Goal: Check status: Check status

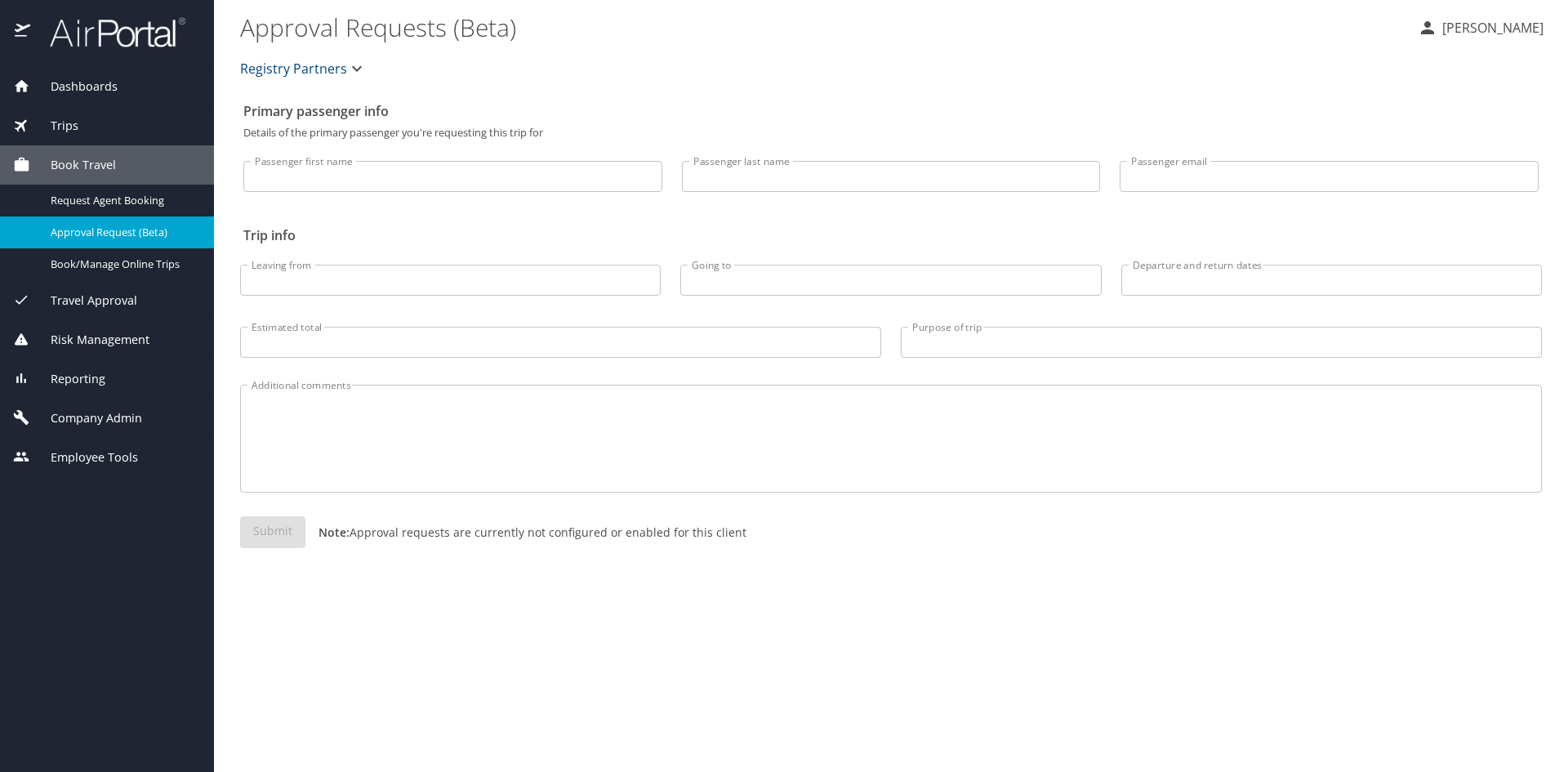
click at [78, 121] on span "Trips" at bounding box center [54, 126] width 48 height 18
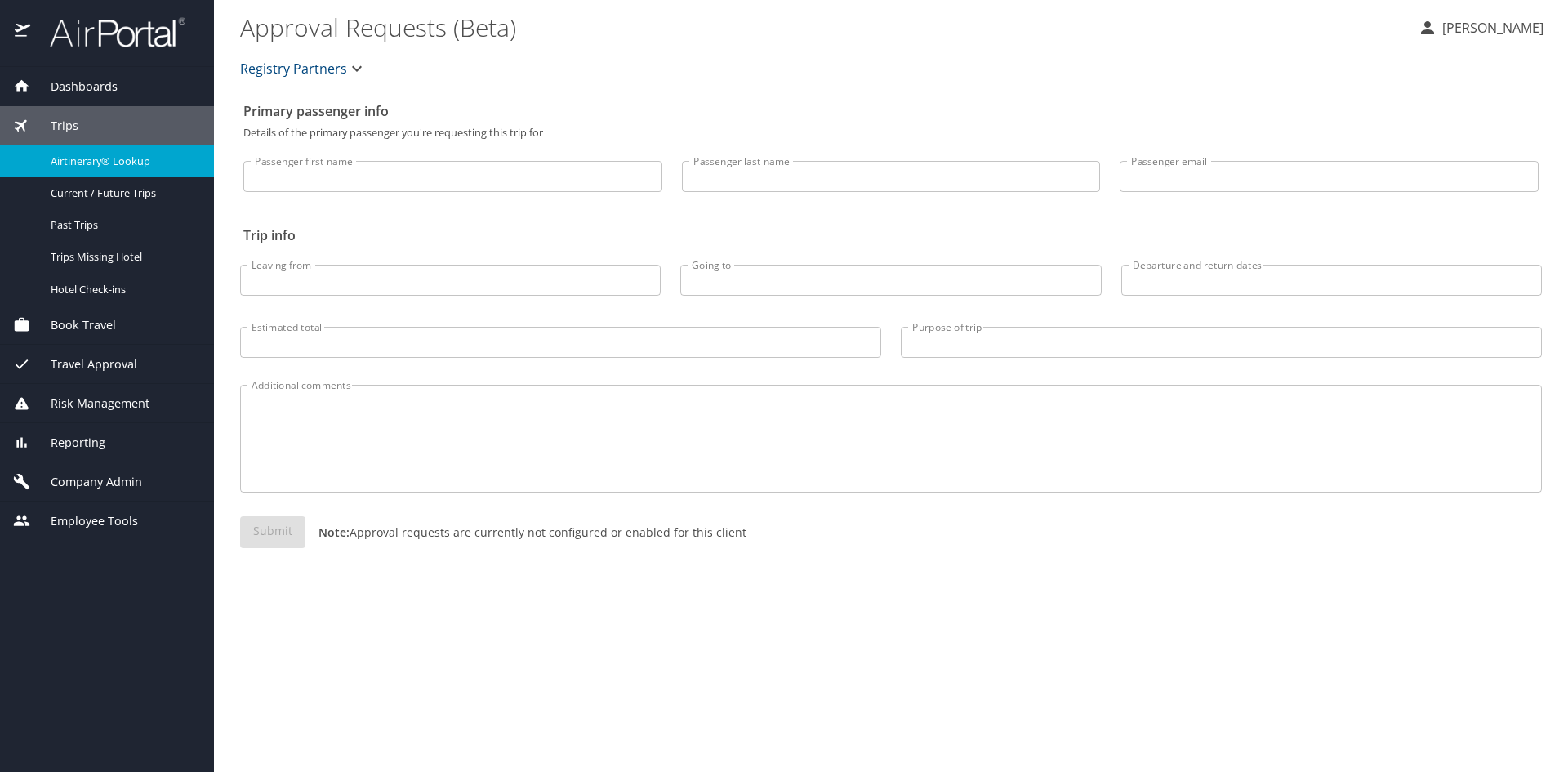
click at [110, 162] on span "Airtinerary® Lookup" at bounding box center [122, 161] width 144 height 16
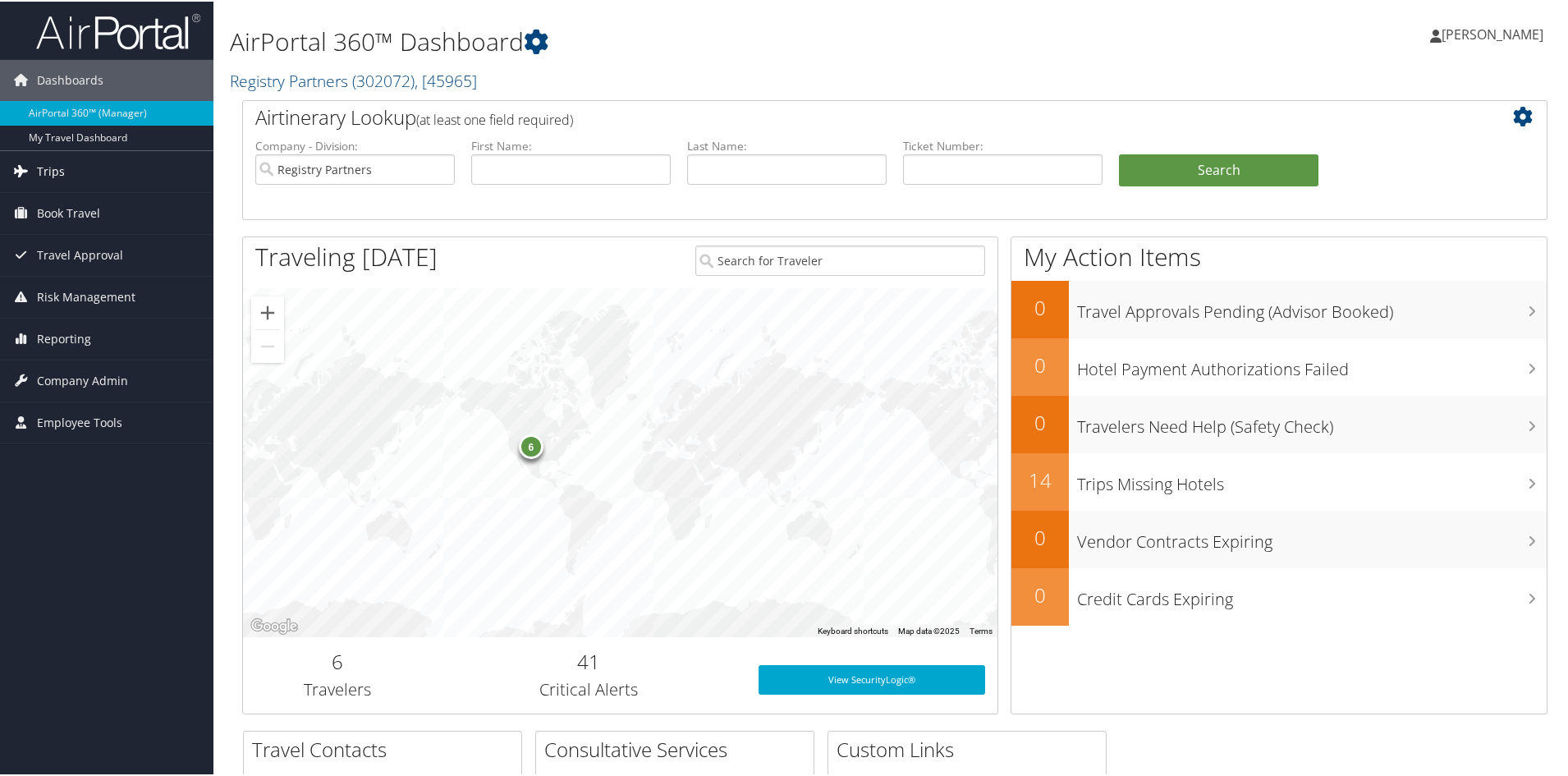
click at [42, 150] on span "Trips" at bounding box center [51, 170] width 28 height 41
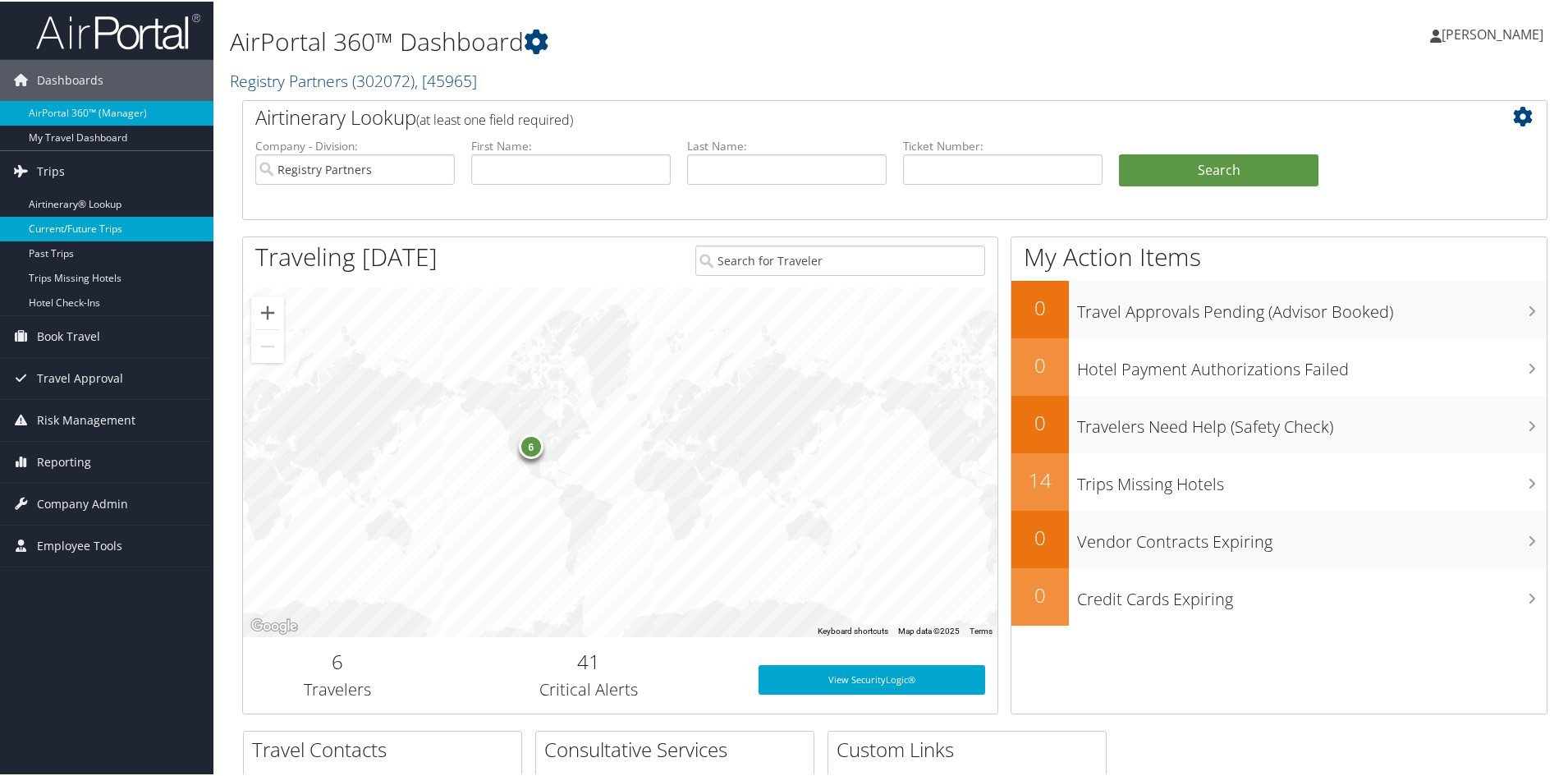
click at [64, 228] on link "Current/Future Trips" at bounding box center [106, 227] width 213 height 25
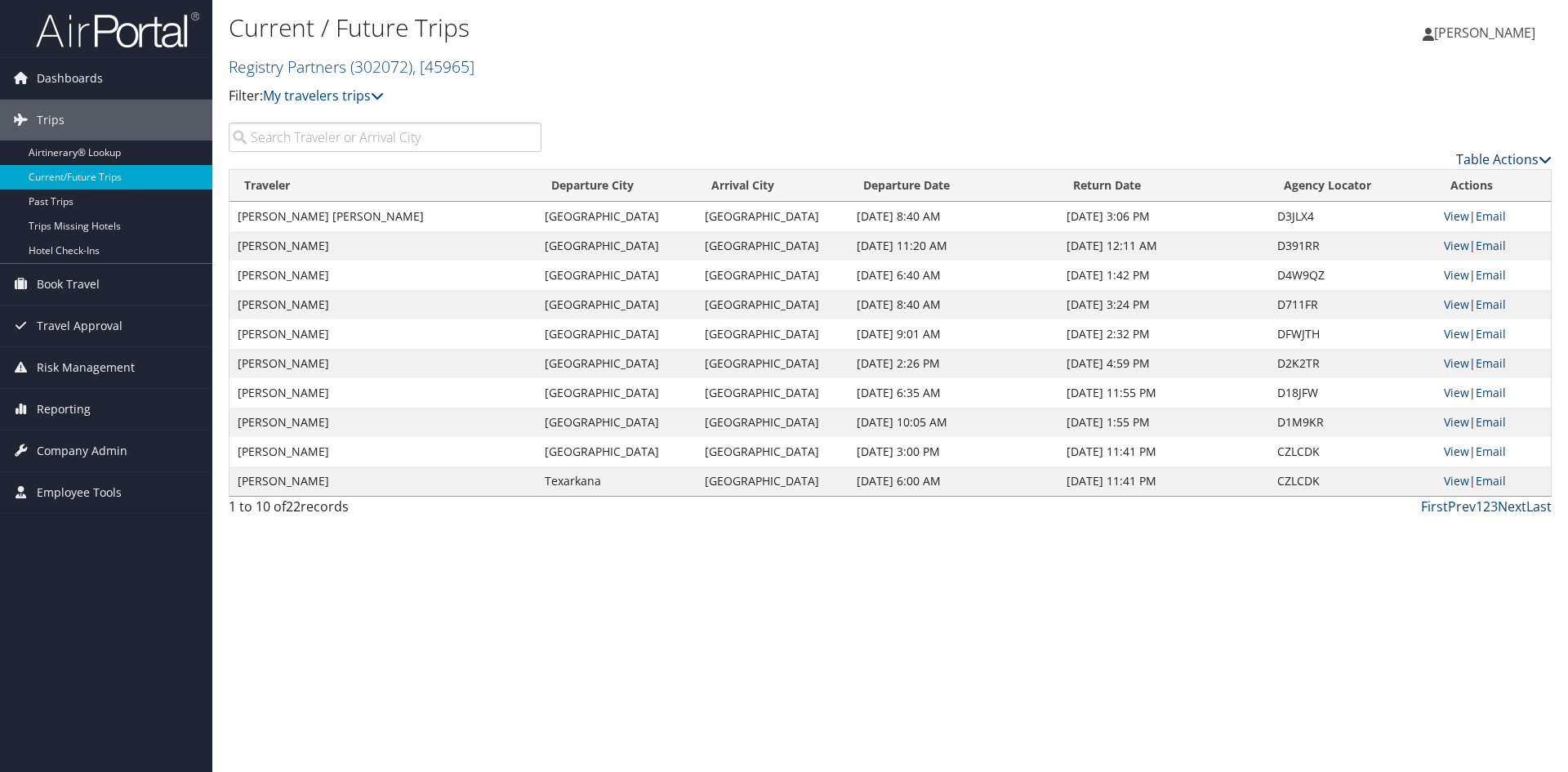
click at [1477, 168] on link "Table Actions" at bounding box center [1504, 160] width 95 height 18
click at [1363, 287] on link "Page Length" at bounding box center [1435, 274] width 215 height 28
click at [1354, 289] on link "50" at bounding box center [1435, 275] width 215 height 28
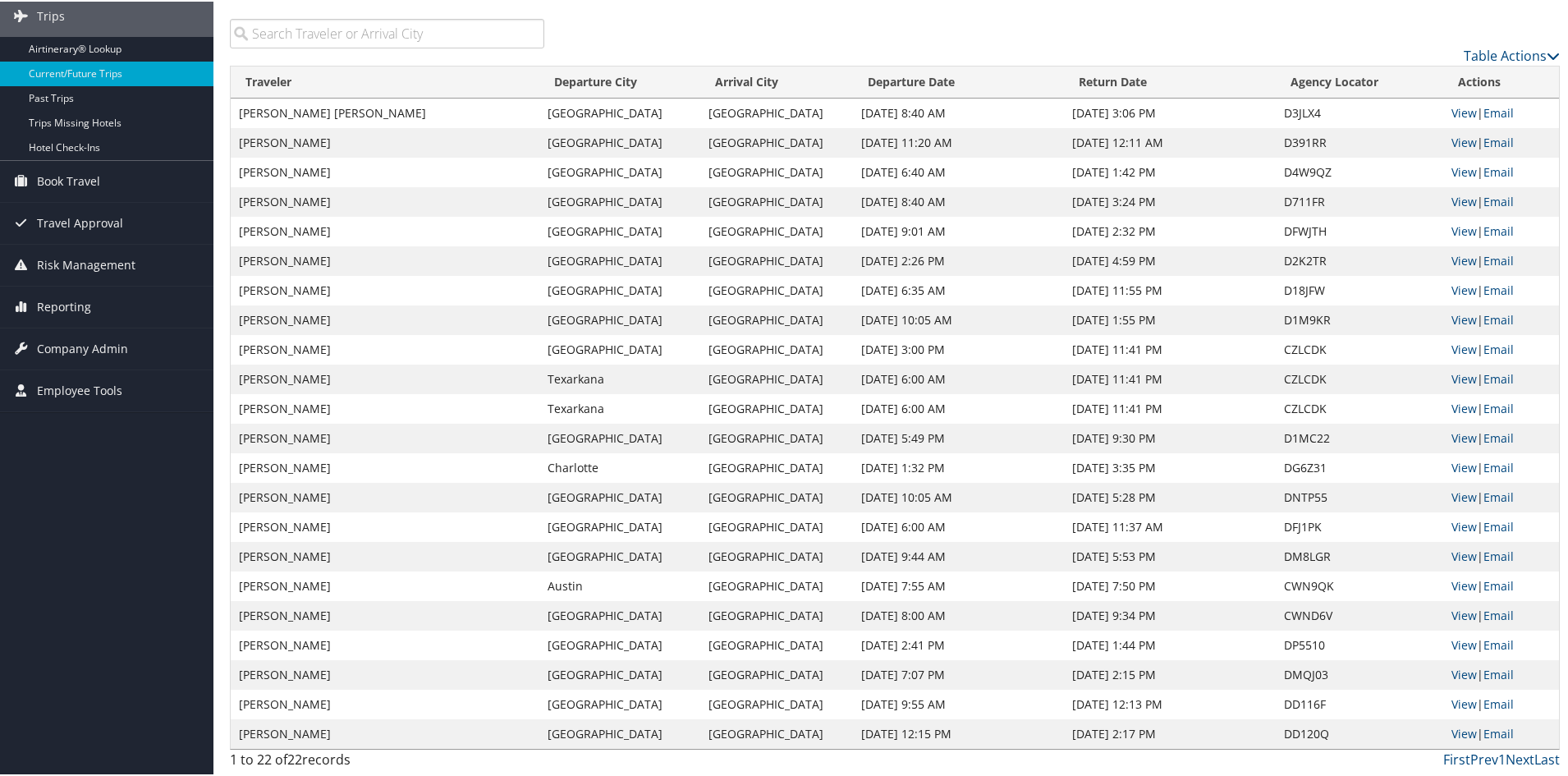
scroll to position [311, 0]
click at [1465, 664] on link "View" at bounding box center [1465, 672] width 26 height 16
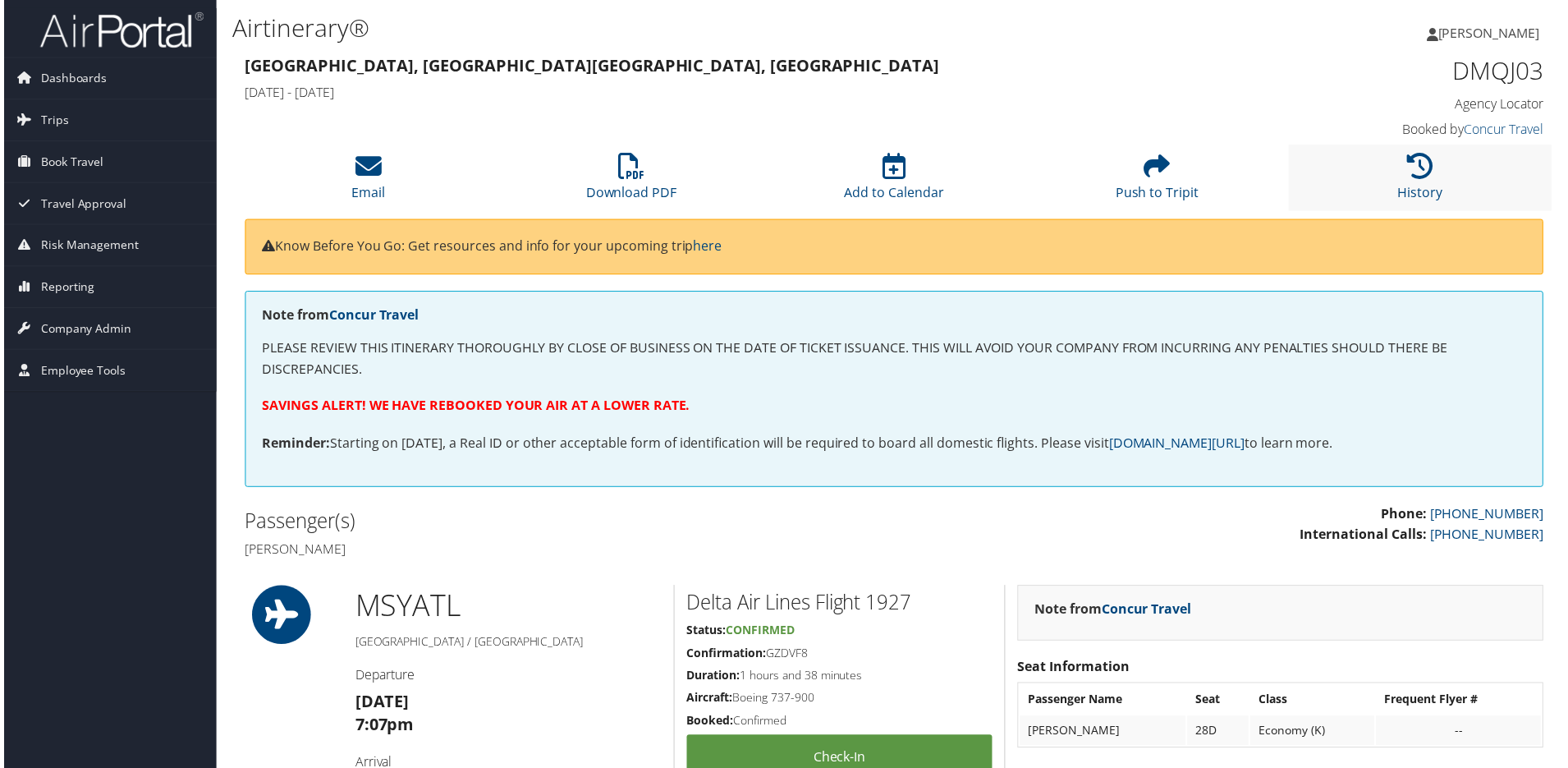
click at [1405, 211] on li "History" at bounding box center [1423, 178] width 264 height 66
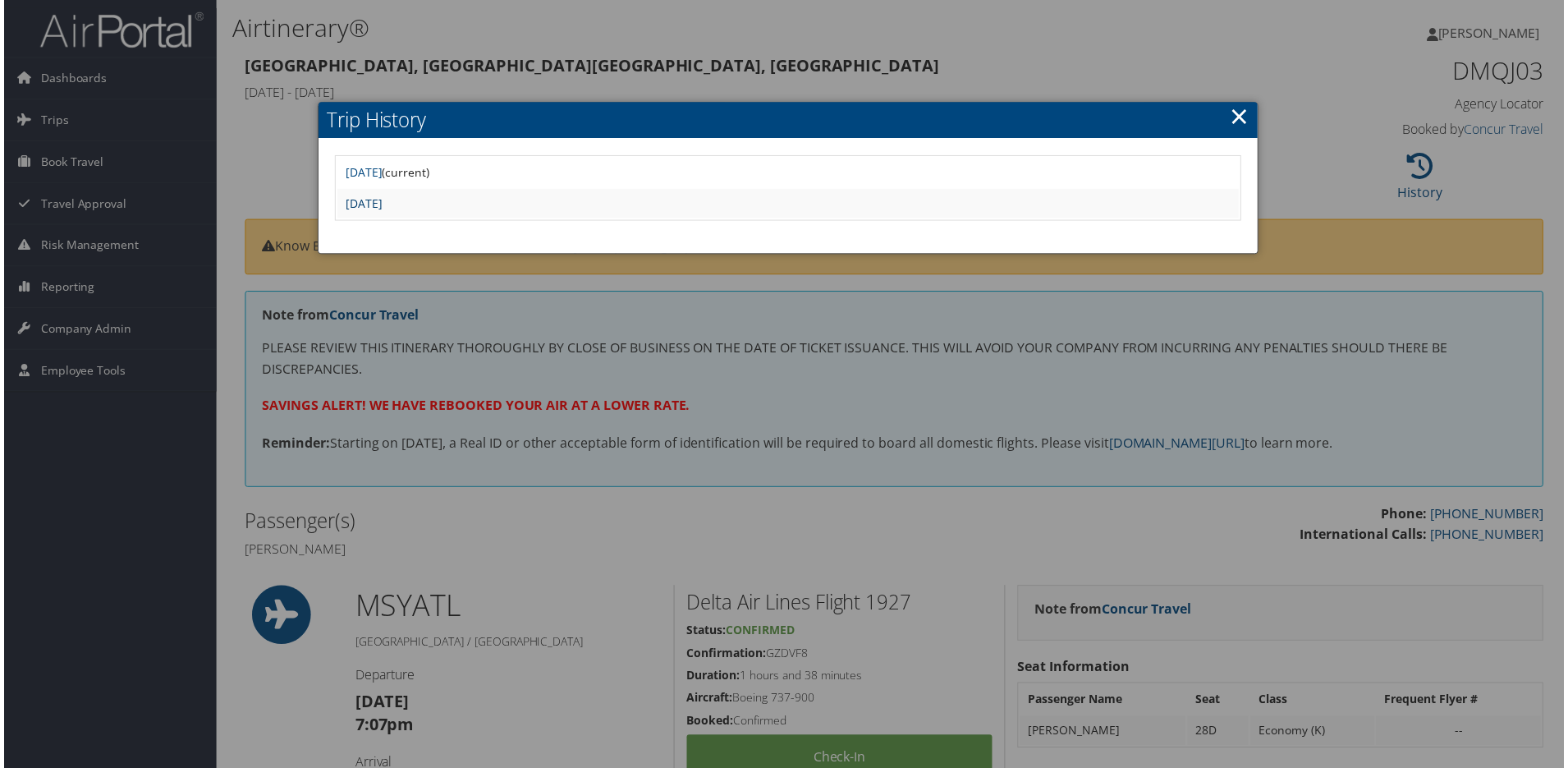
click at [380, 211] on link "[DATE]" at bounding box center [362, 204] width 37 height 16
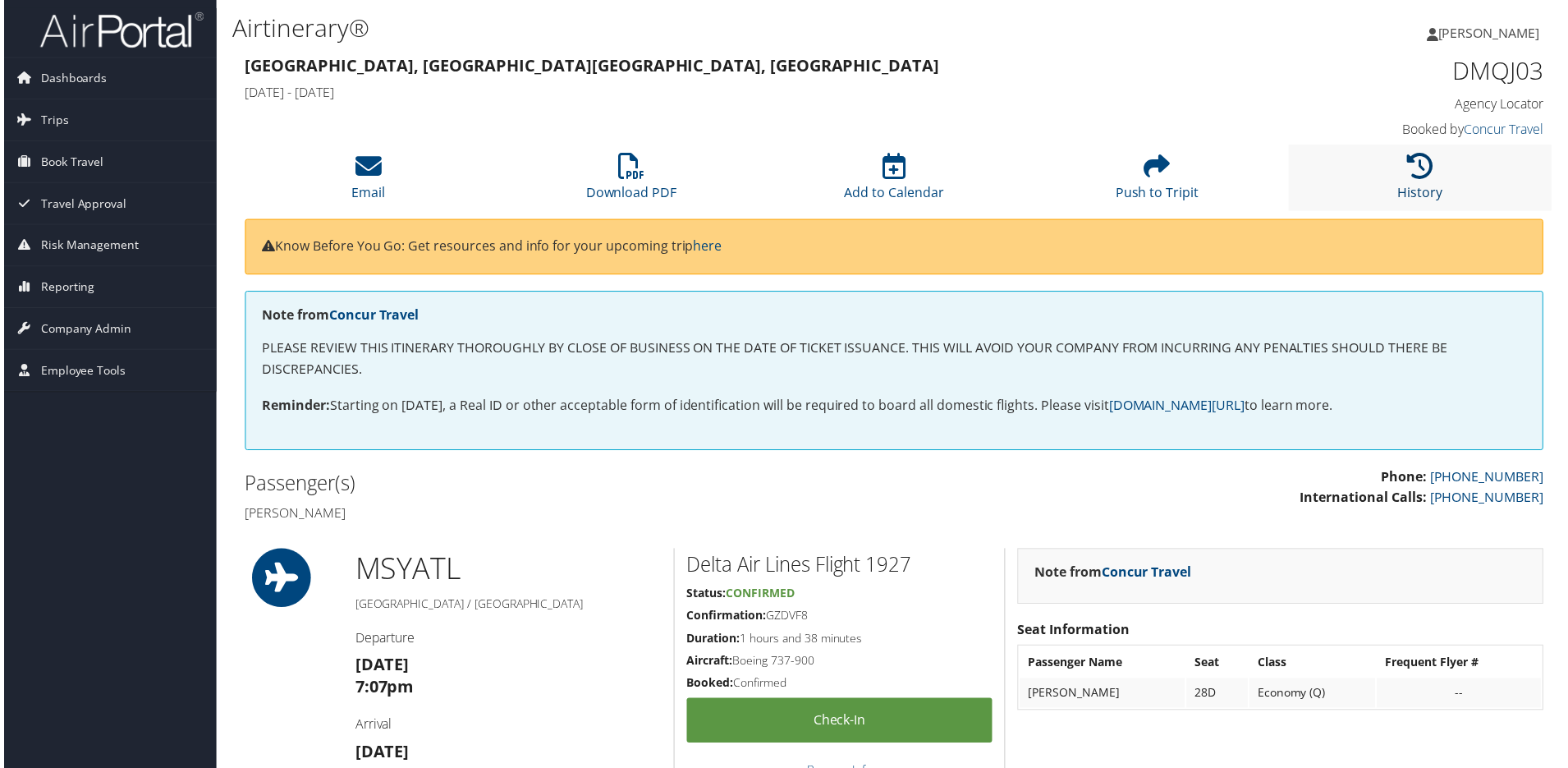
click at [1415, 180] on icon at bounding box center [1423, 166] width 26 height 26
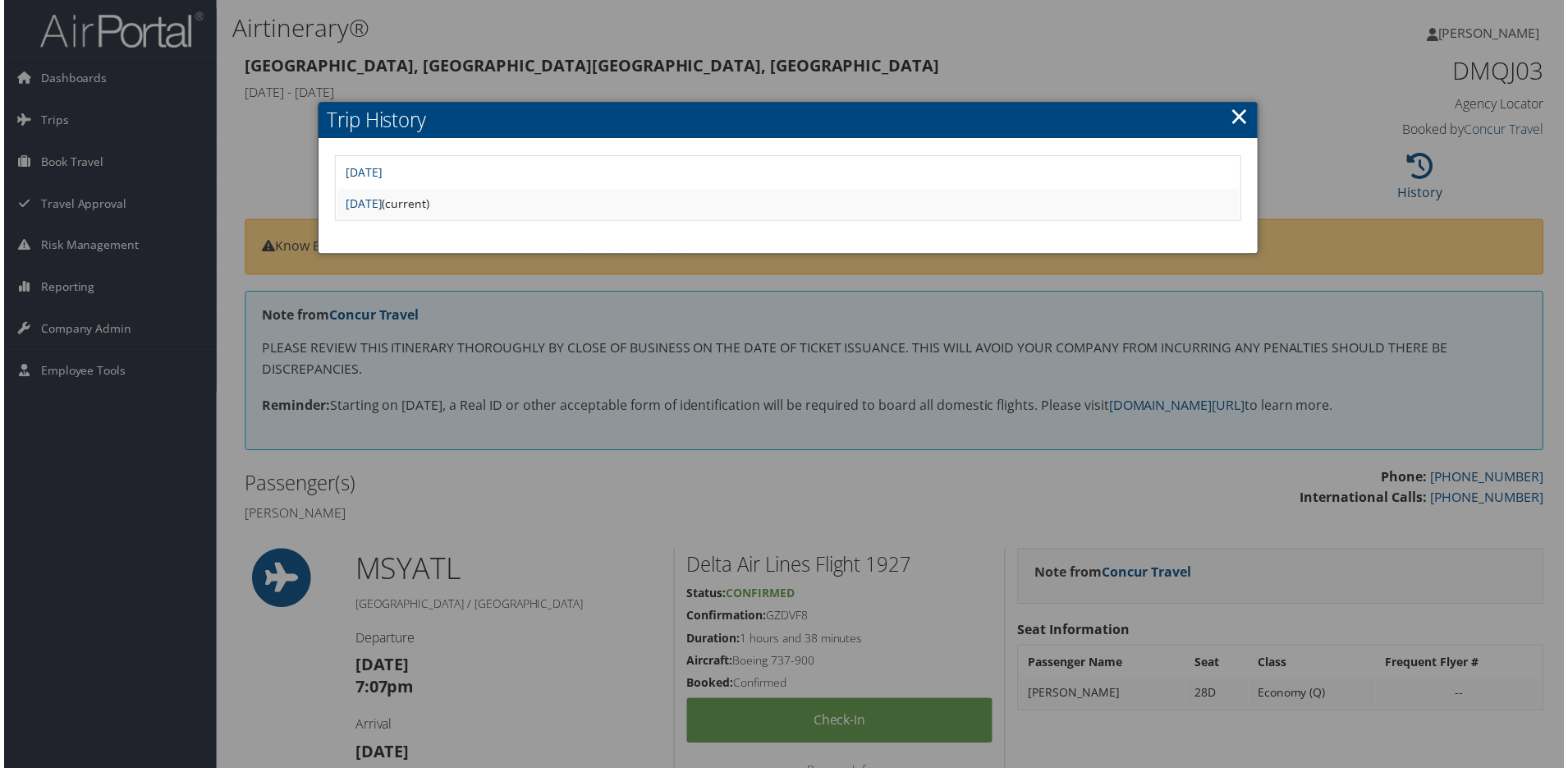
click at [1232, 127] on link "×" at bounding box center [1241, 117] width 18 height 33
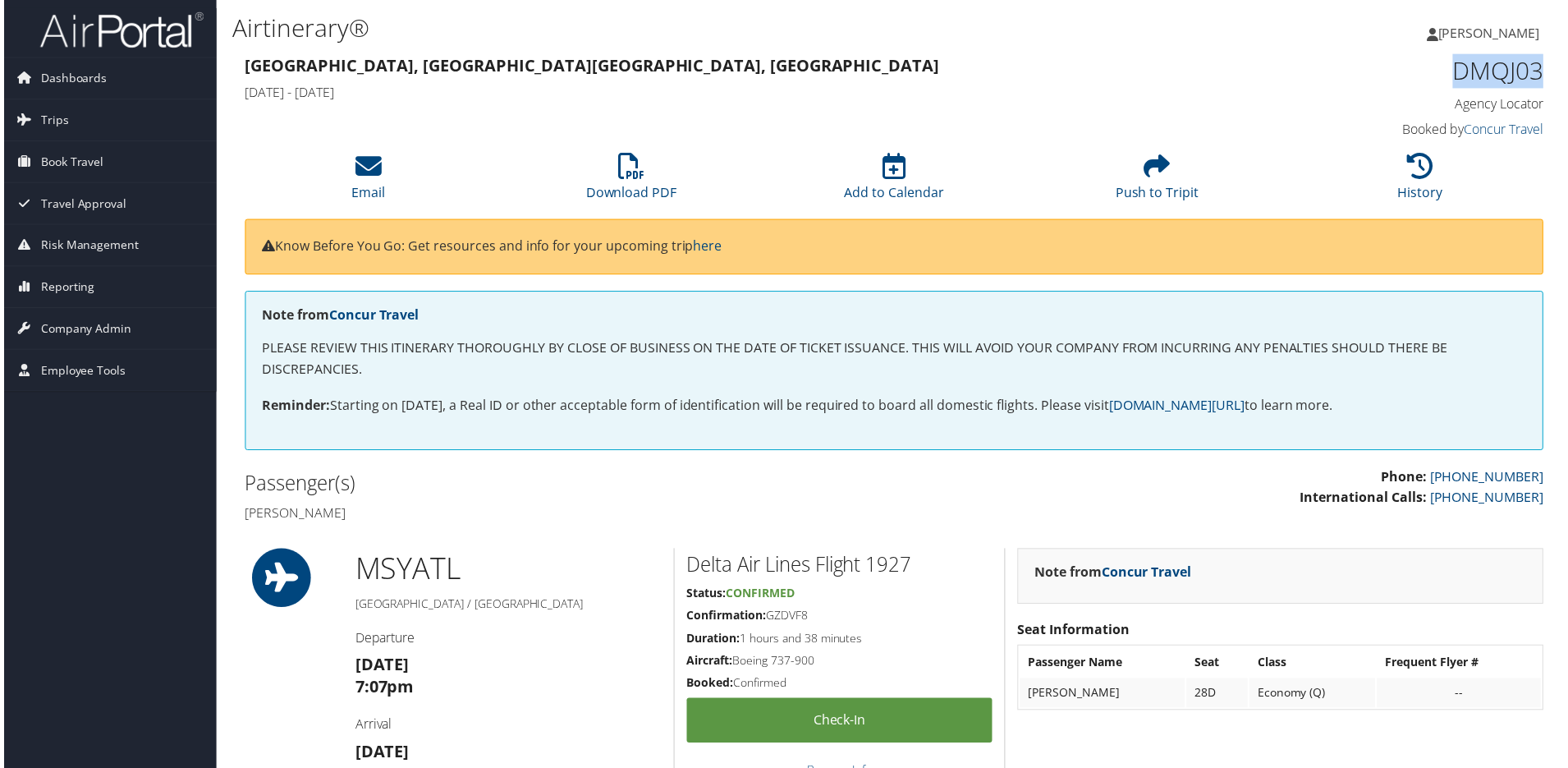
drag, startPoint x: 1550, startPoint y: 87, endPoint x: 1414, endPoint y: 107, distance: 137.5
click at [1422, 102] on div "DMQJ03 Agency Locator Agency Locator DMQJ03 Booked by Concur Travel Booked by C…" at bounding box center [1394, 98] width 332 height 93
copy h1 "DMQJ03"
click at [1416, 202] on link "History" at bounding box center [1423, 182] width 45 height 40
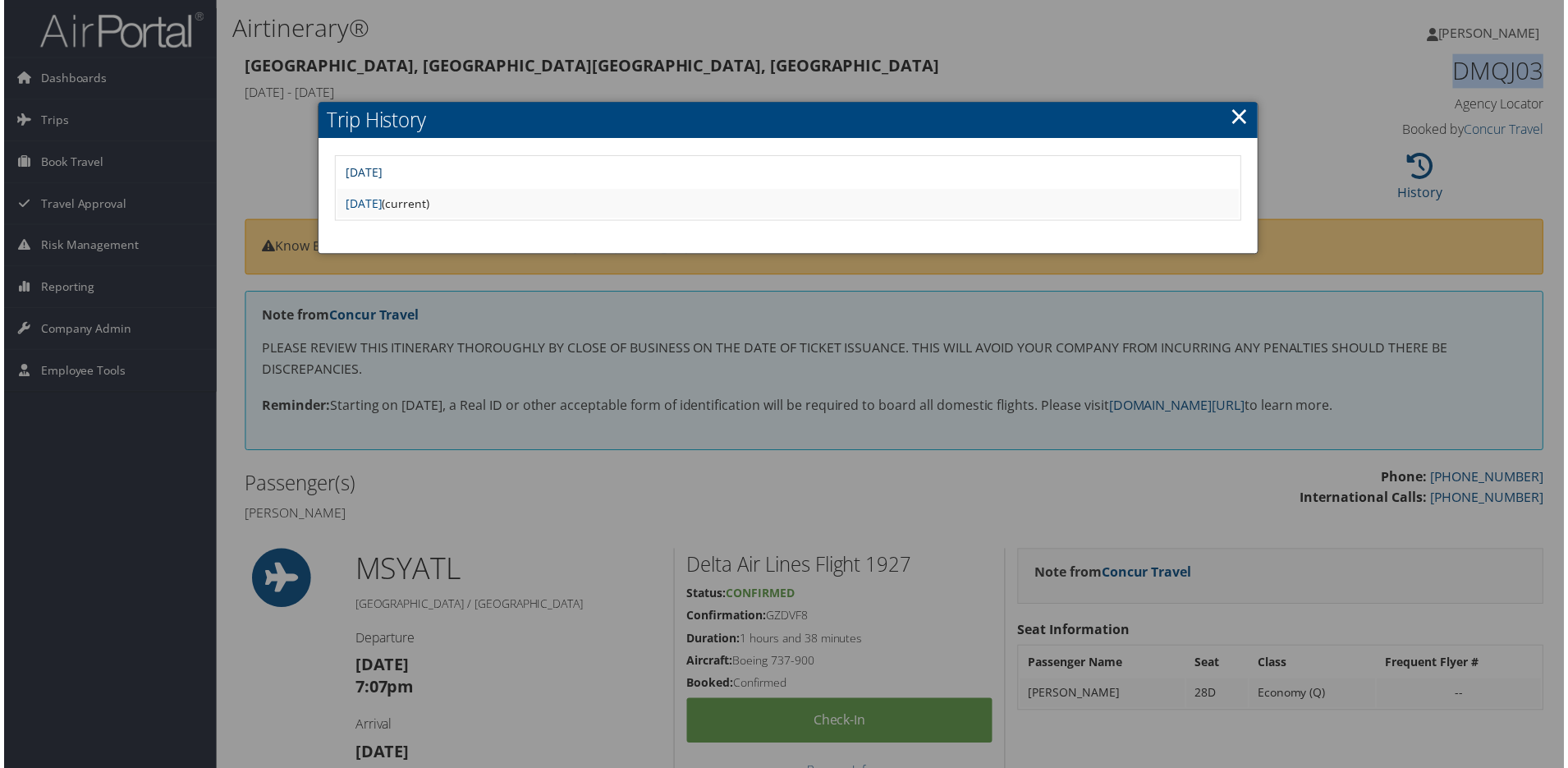
click at [380, 181] on link "[DATE]" at bounding box center [362, 173] width 37 height 16
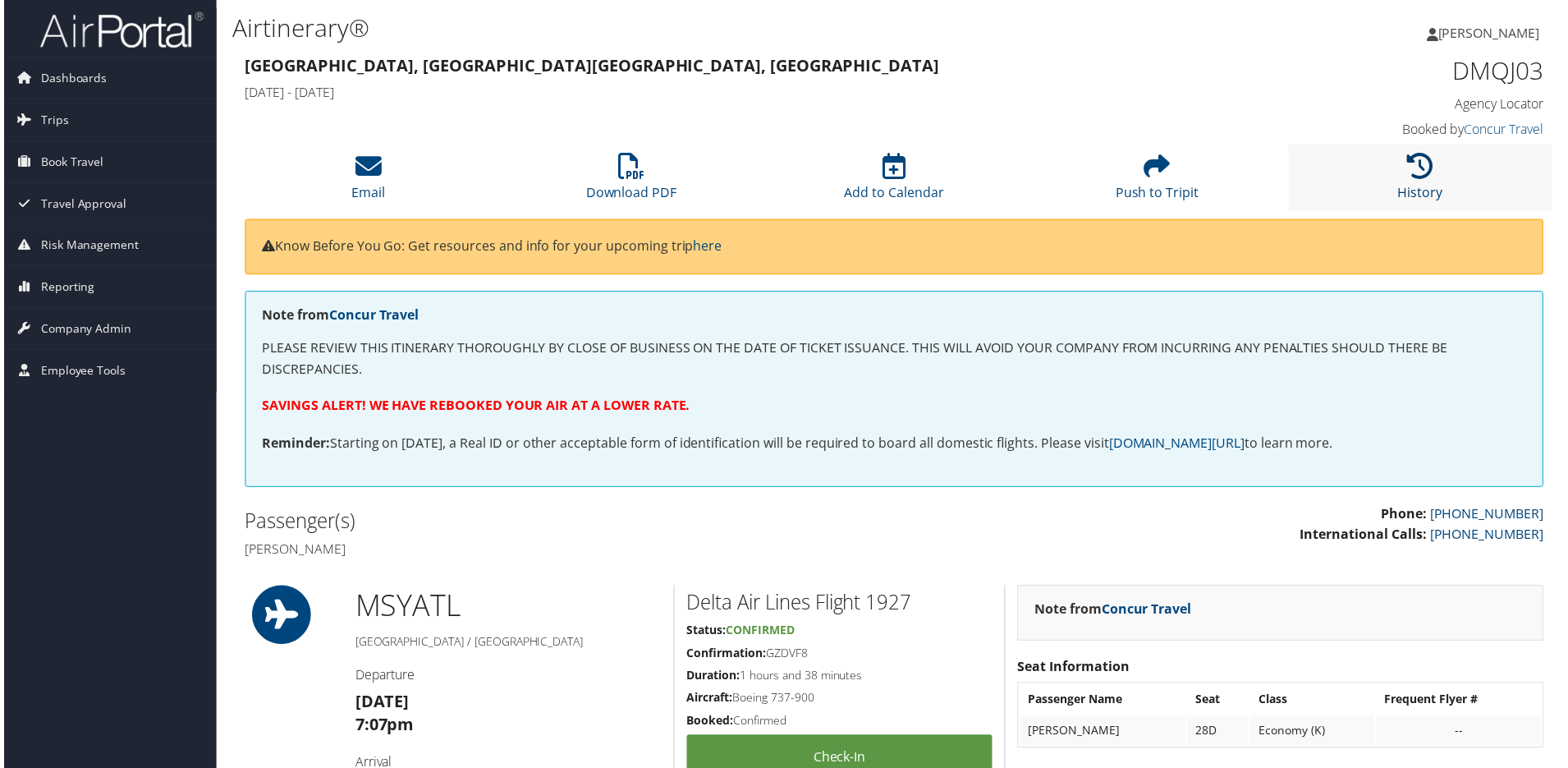
click at [1418, 180] on icon at bounding box center [1423, 166] width 26 height 26
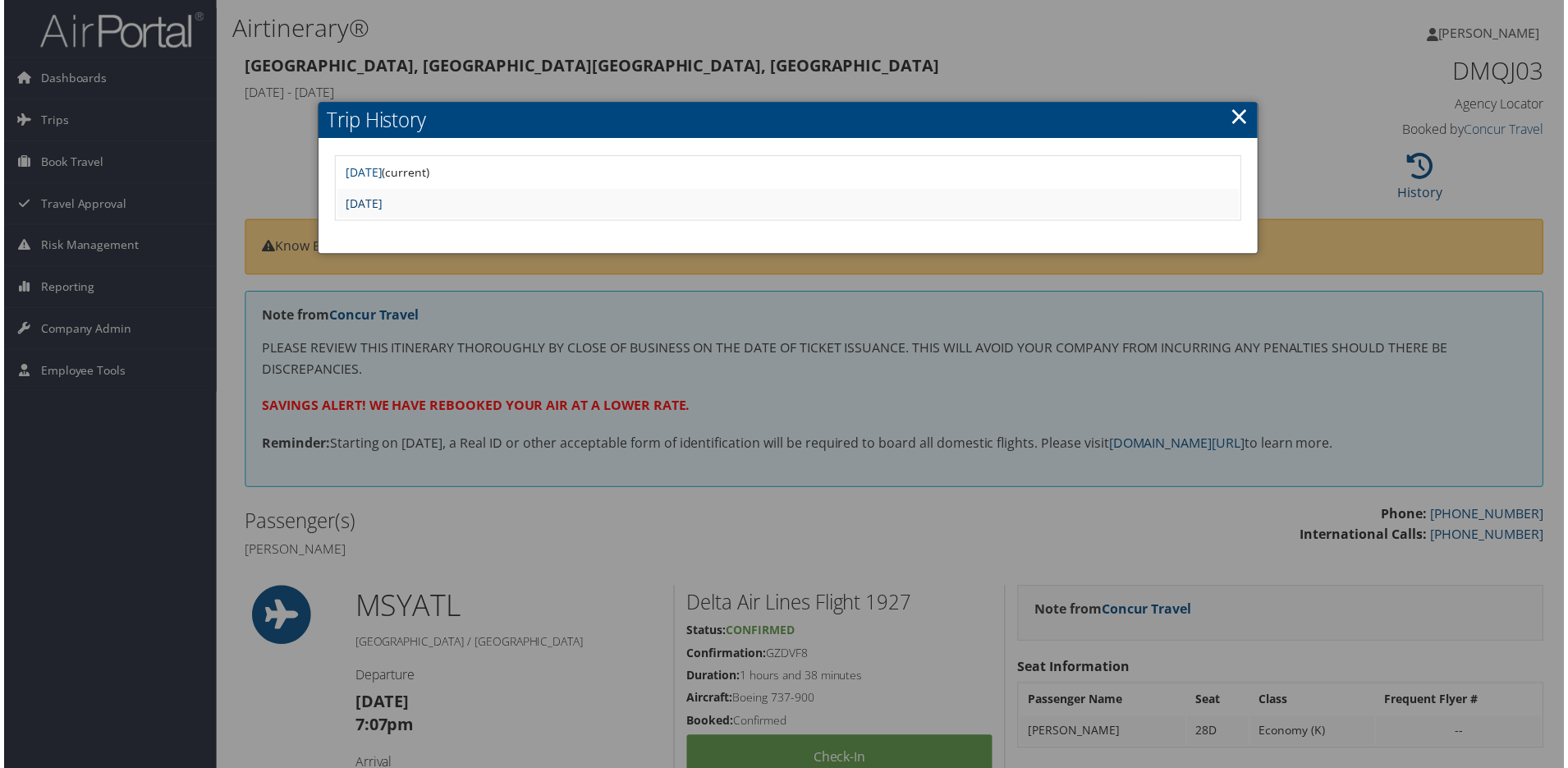
click at [380, 211] on link "[DATE]" at bounding box center [362, 204] width 37 height 16
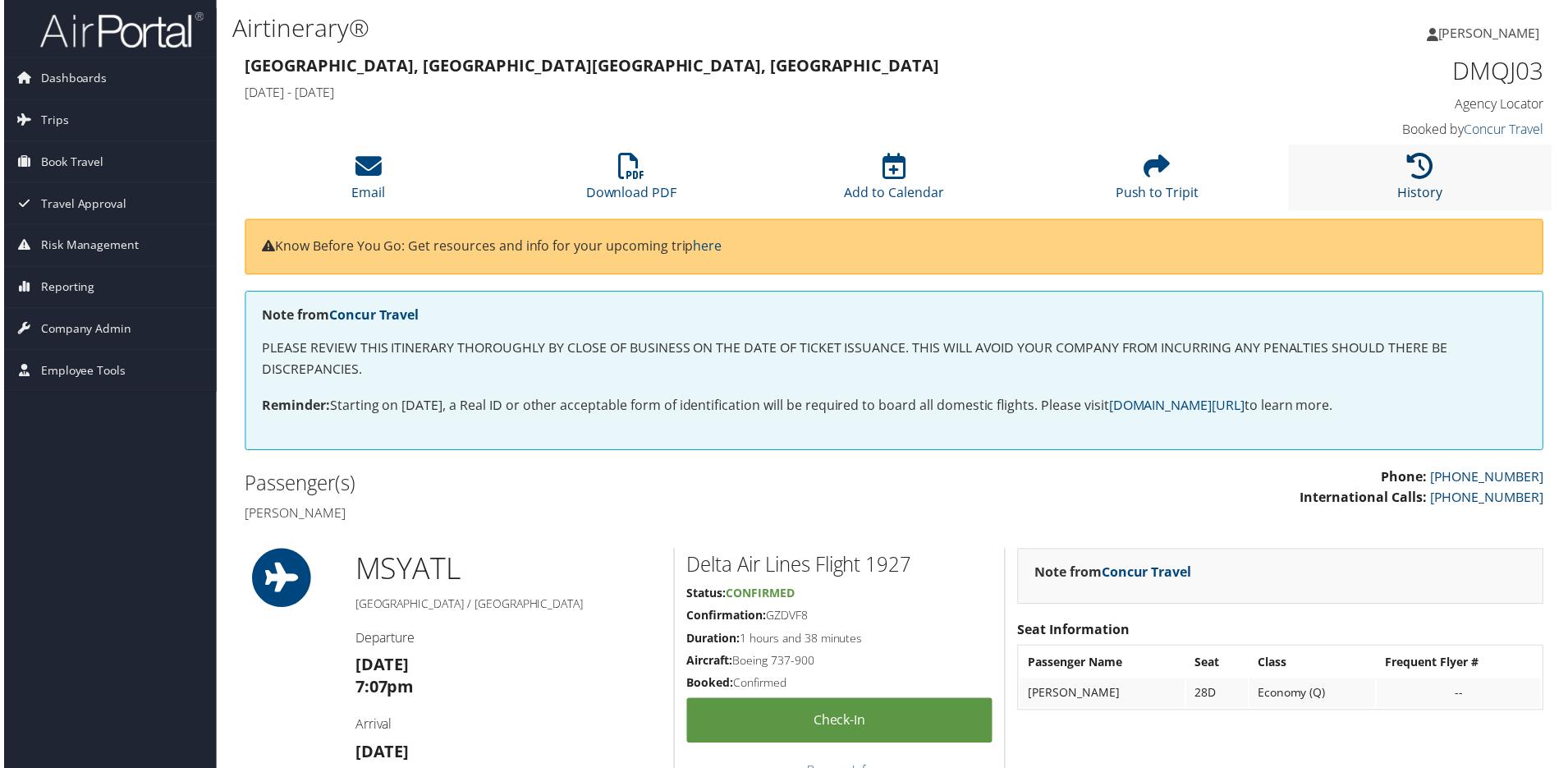
click at [1407, 202] on link "History" at bounding box center [1423, 182] width 45 height 40
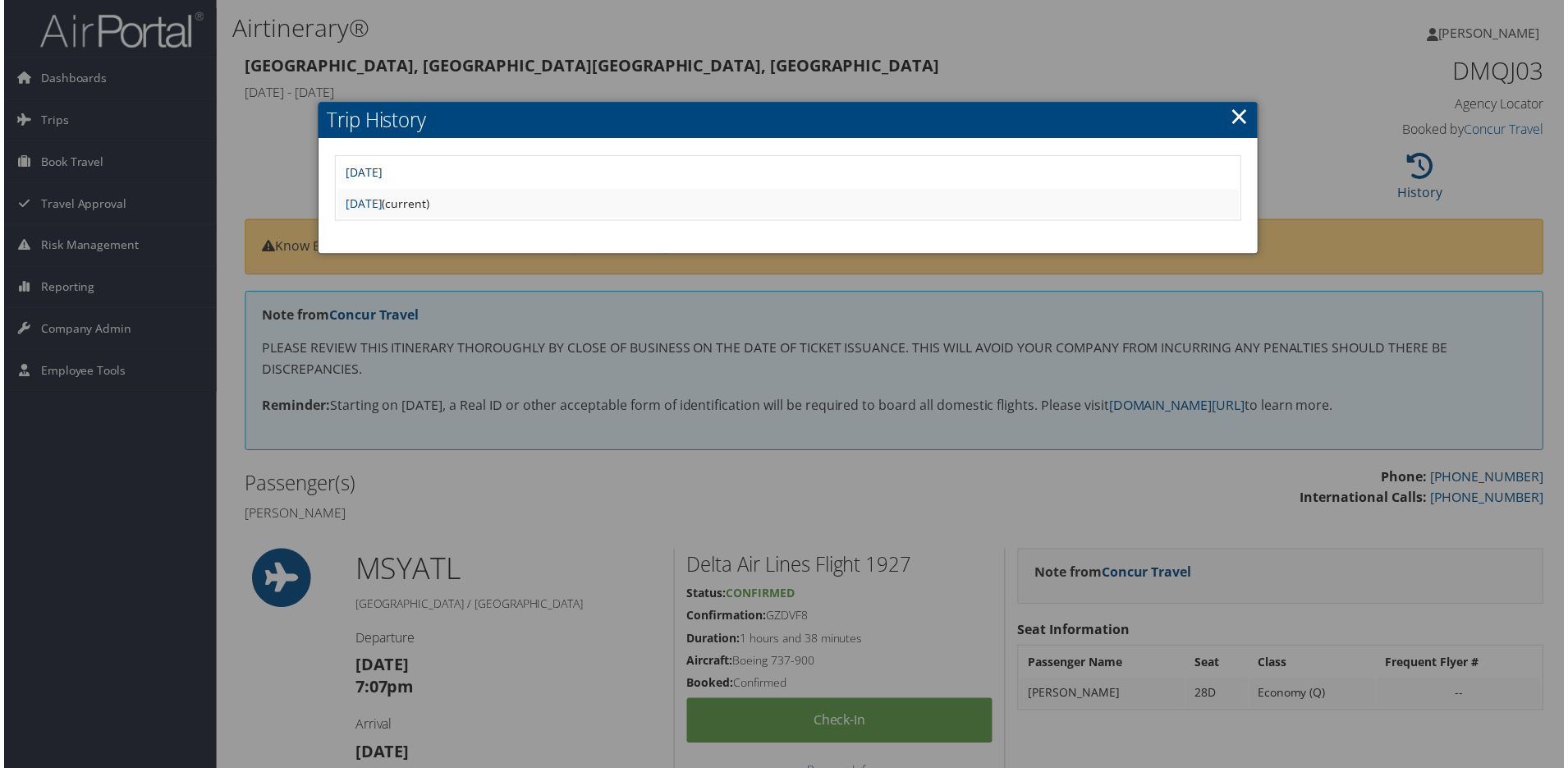
click at [380, 181] on link "Mon Oct 6 09:38:41 MDT 2025" at bounding box center [362, 173] width 37 height 16
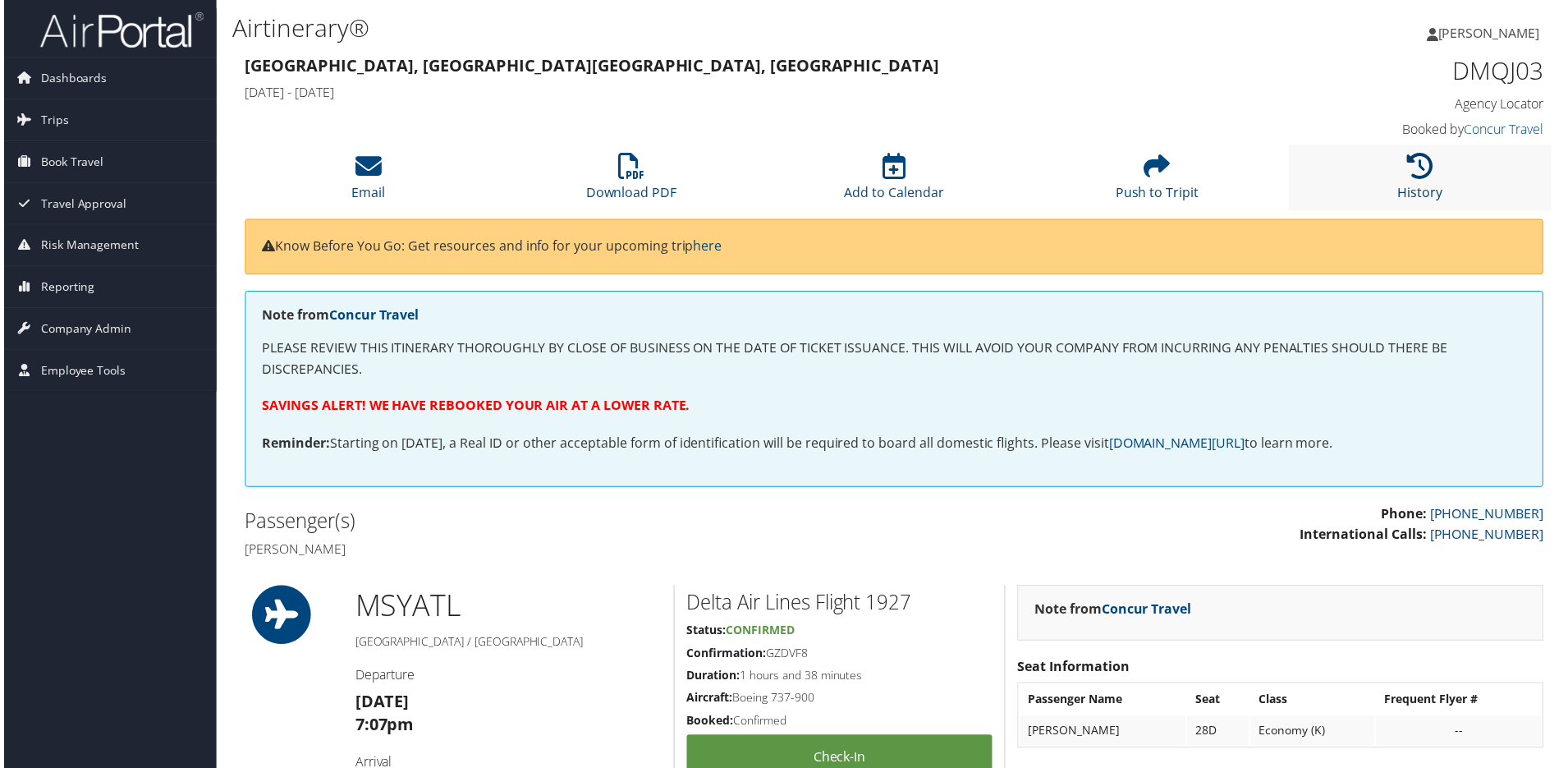
click at [1401, 202] on link "History" at bounding box center [1423, 182] width 45 height 40
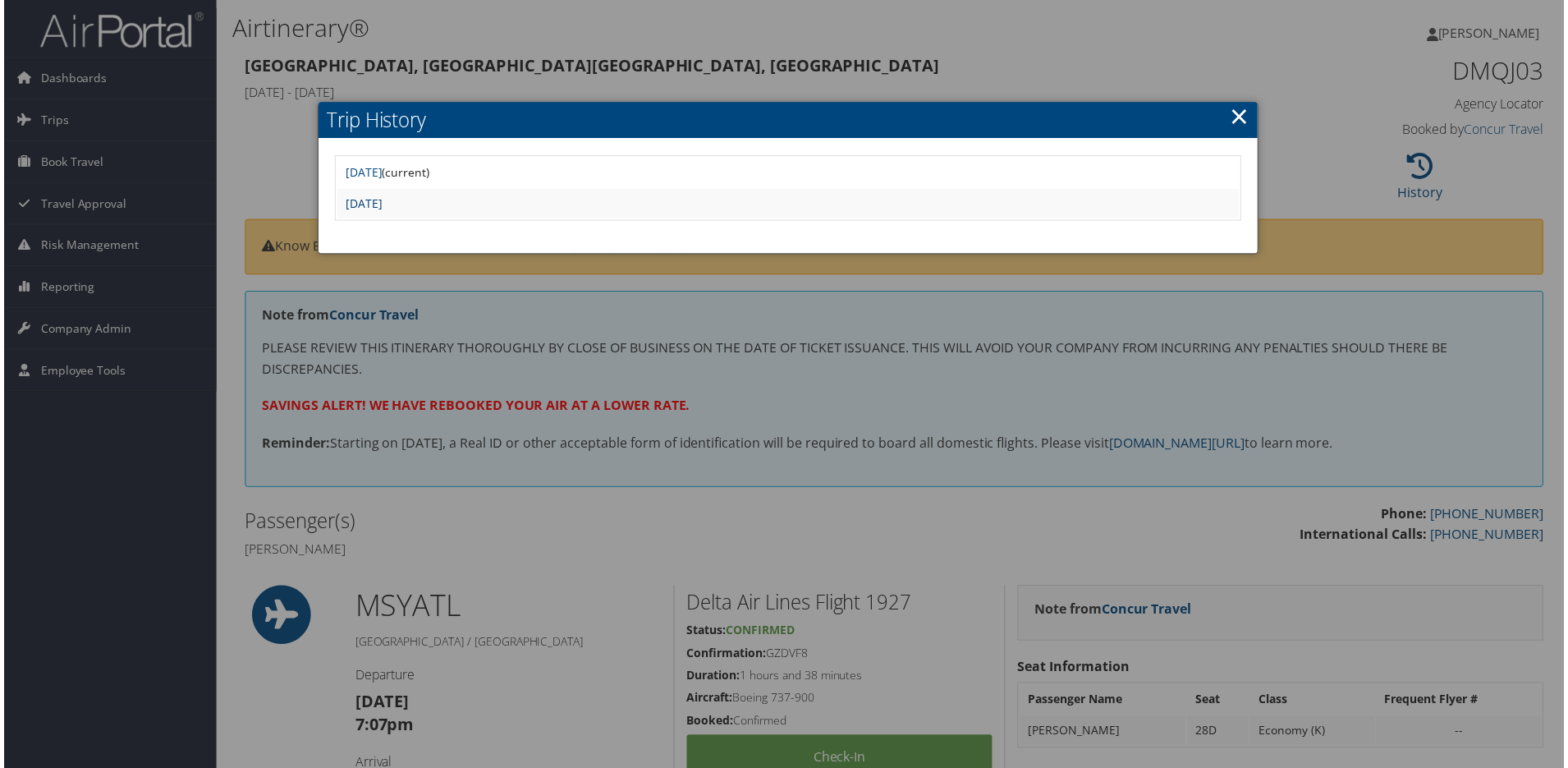
click at [380, 211] on link "[DATE]" at bounding box center [362, 204] width 37 height 16
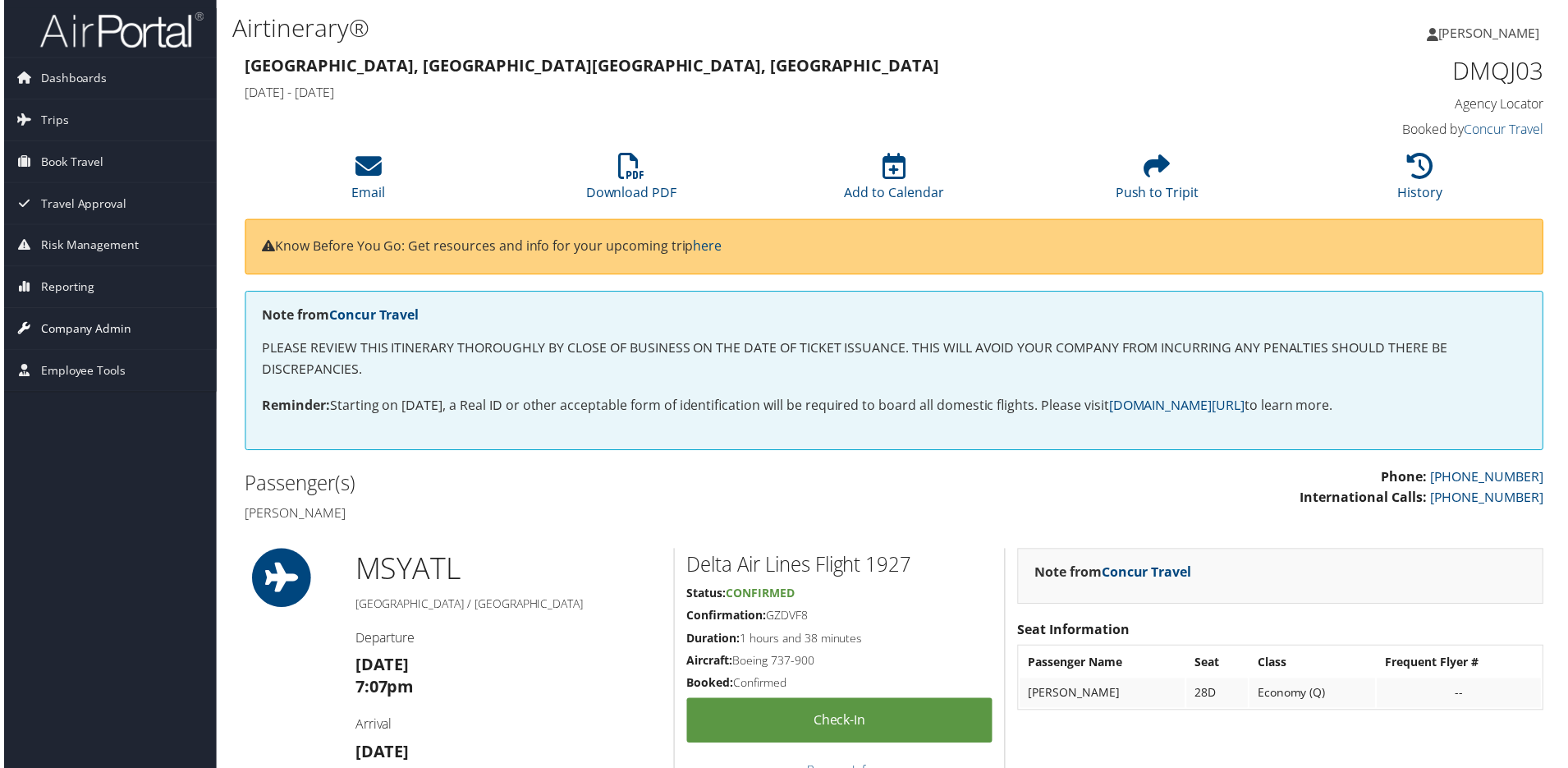
click at [62, 323] on span "Company Admin" at bounding box center [82, 330] width 91 height 41
click at [48, 289] on span "Reporting" at bounding box center [64, 288] width 54 height 41
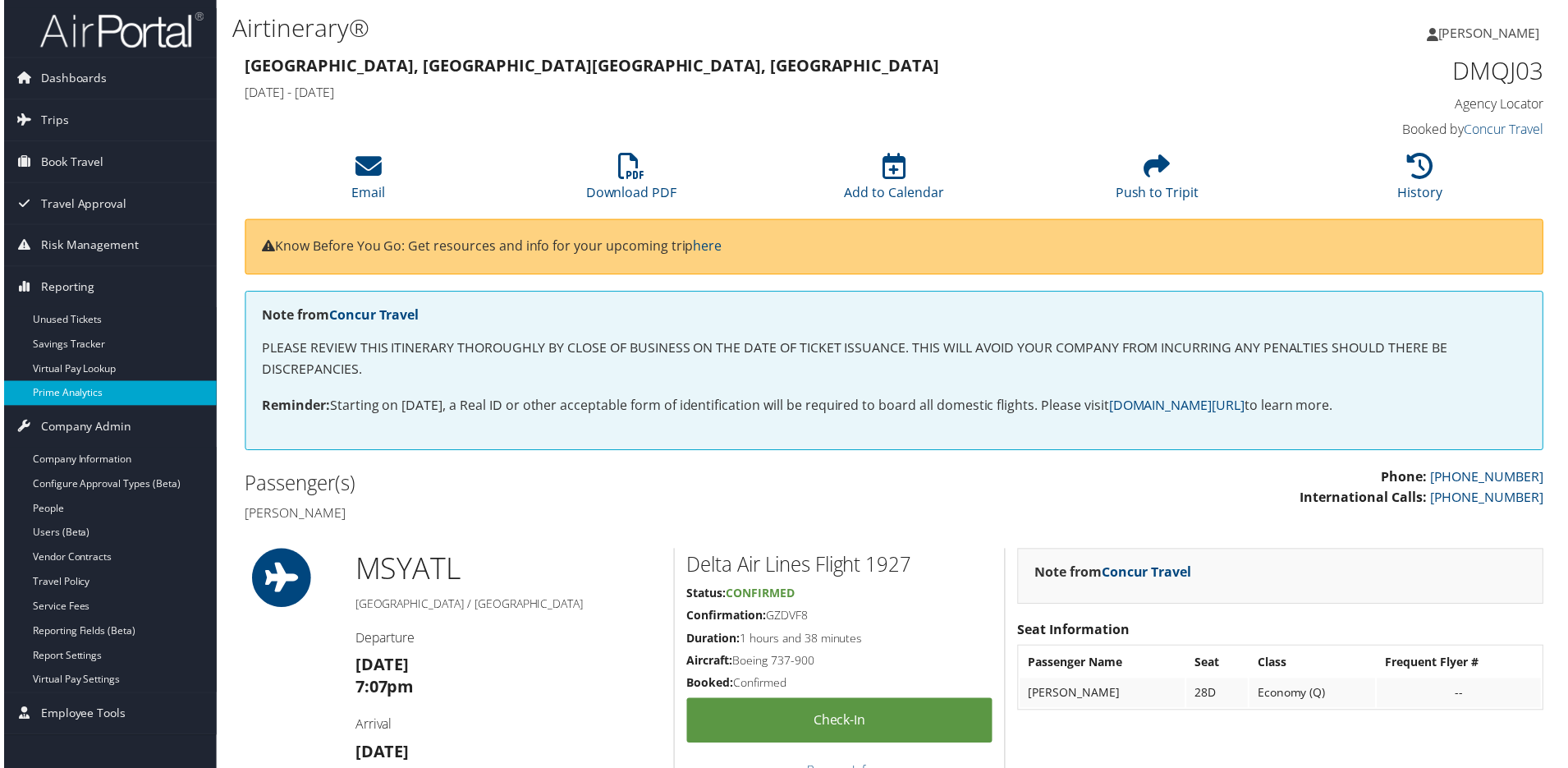
click at [65, 393] on link "Prime Analytics" at bounding box center [106, 394] width 213 height 25
click at [1415, 180] on icon at bounding box center [1423, 166] width 26 height 26
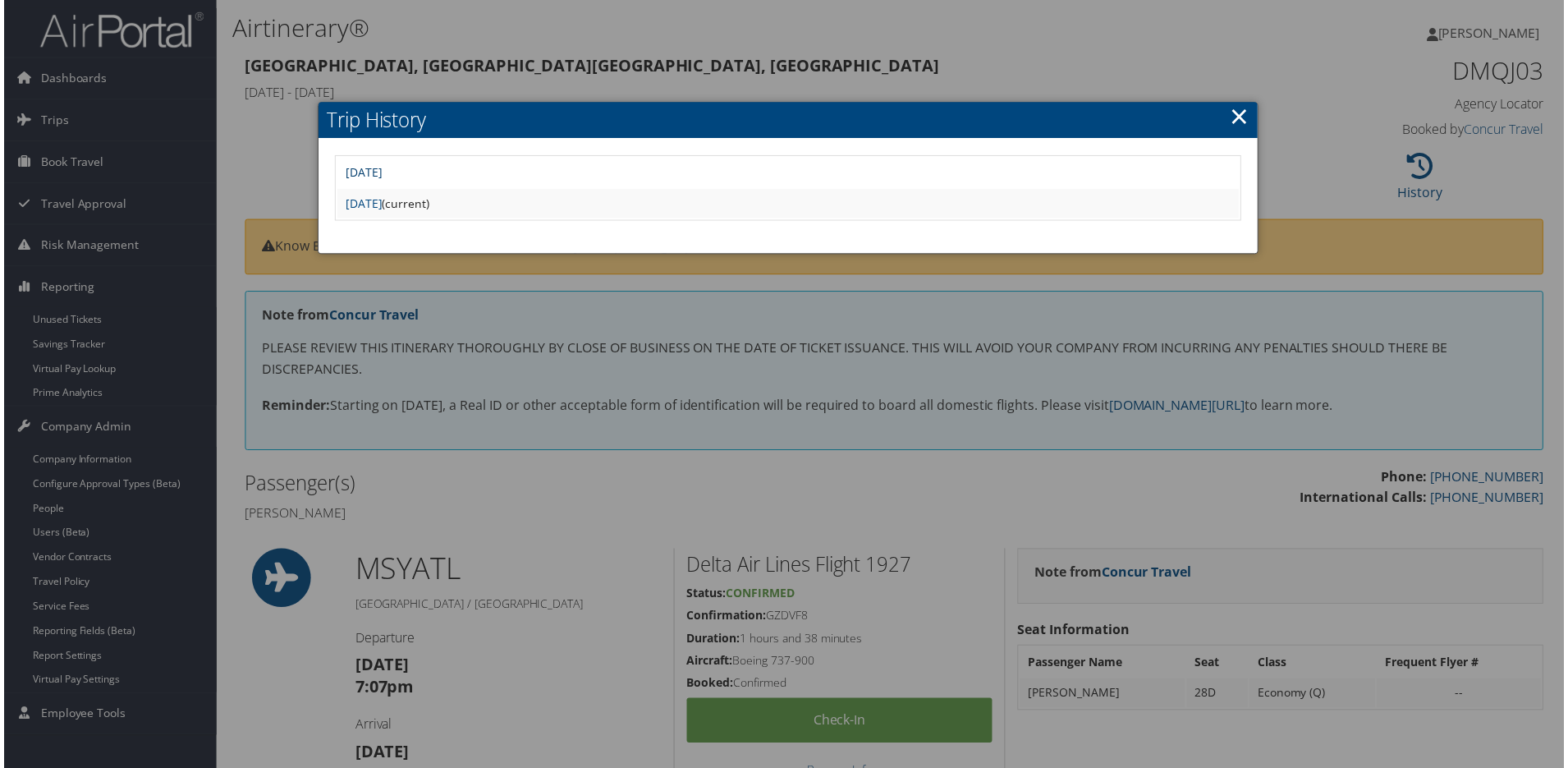
click at [380, 181] on link "Mon Oct 6 09:38:41 MDT 2025" at bounding box center [362, 173] width 37 height 16
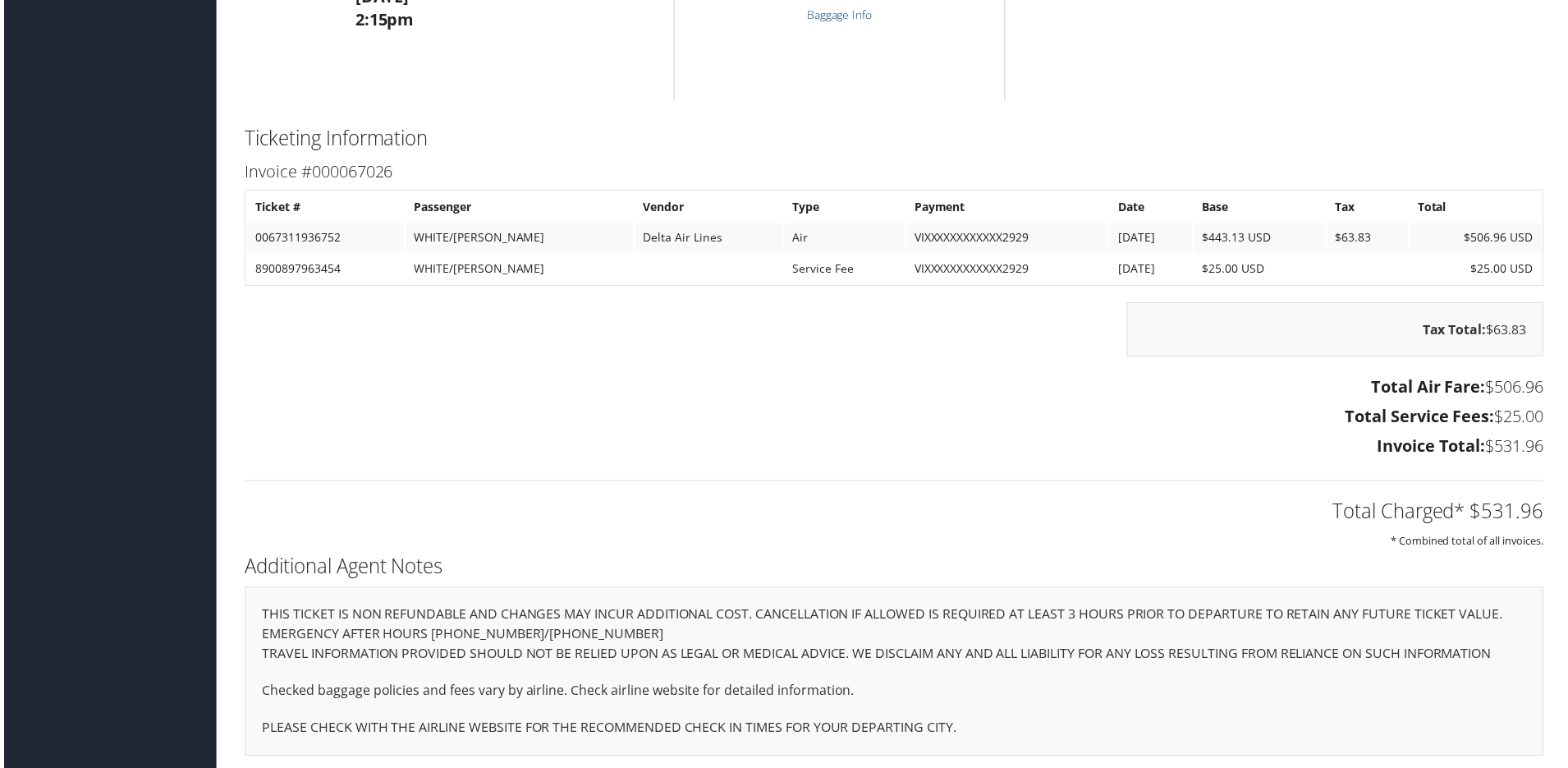
scroll to position [1560, 0]
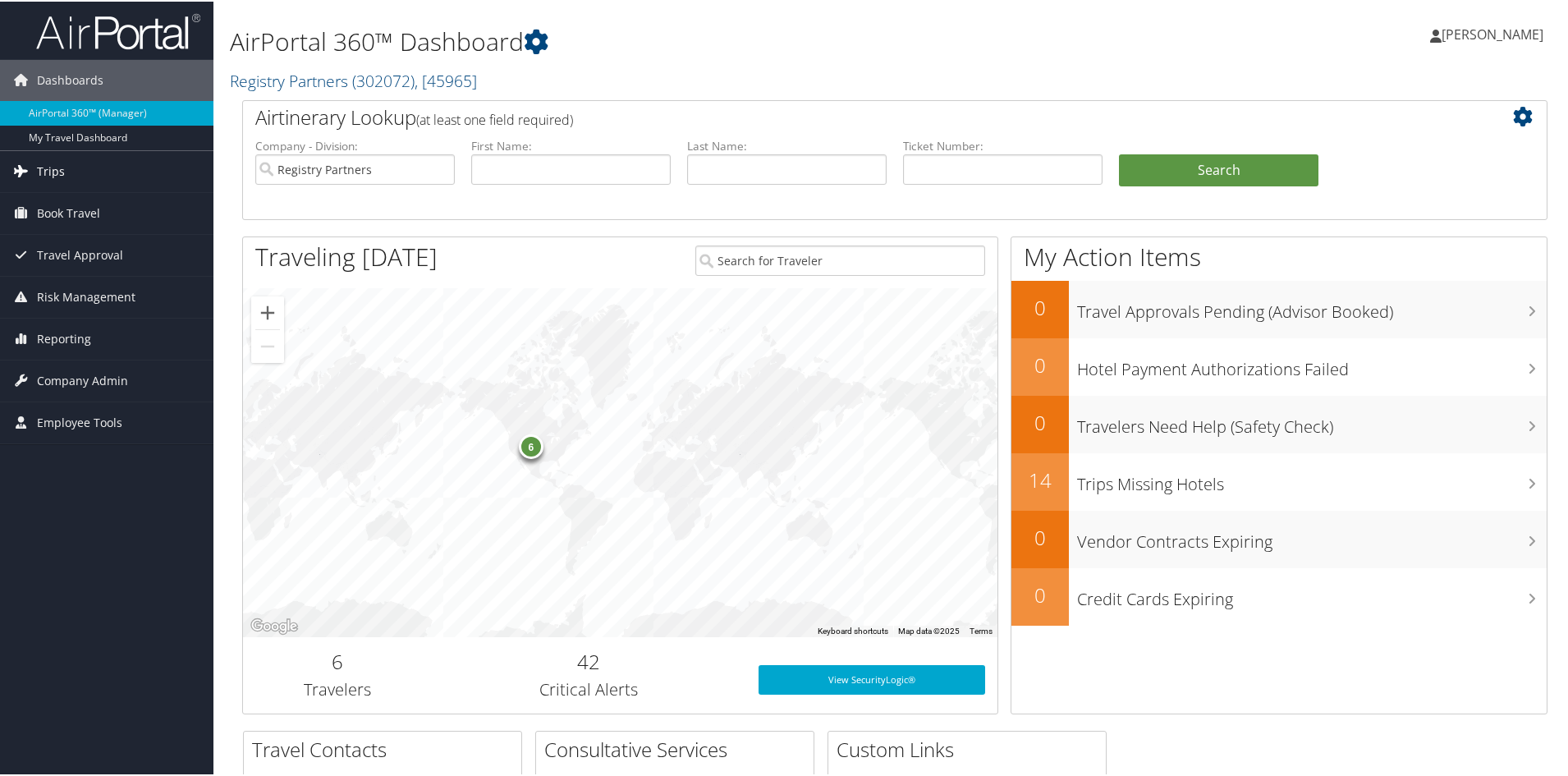
click at [48, 167] on span "Trips" at bounding box center [51, 170] width 28 height 41
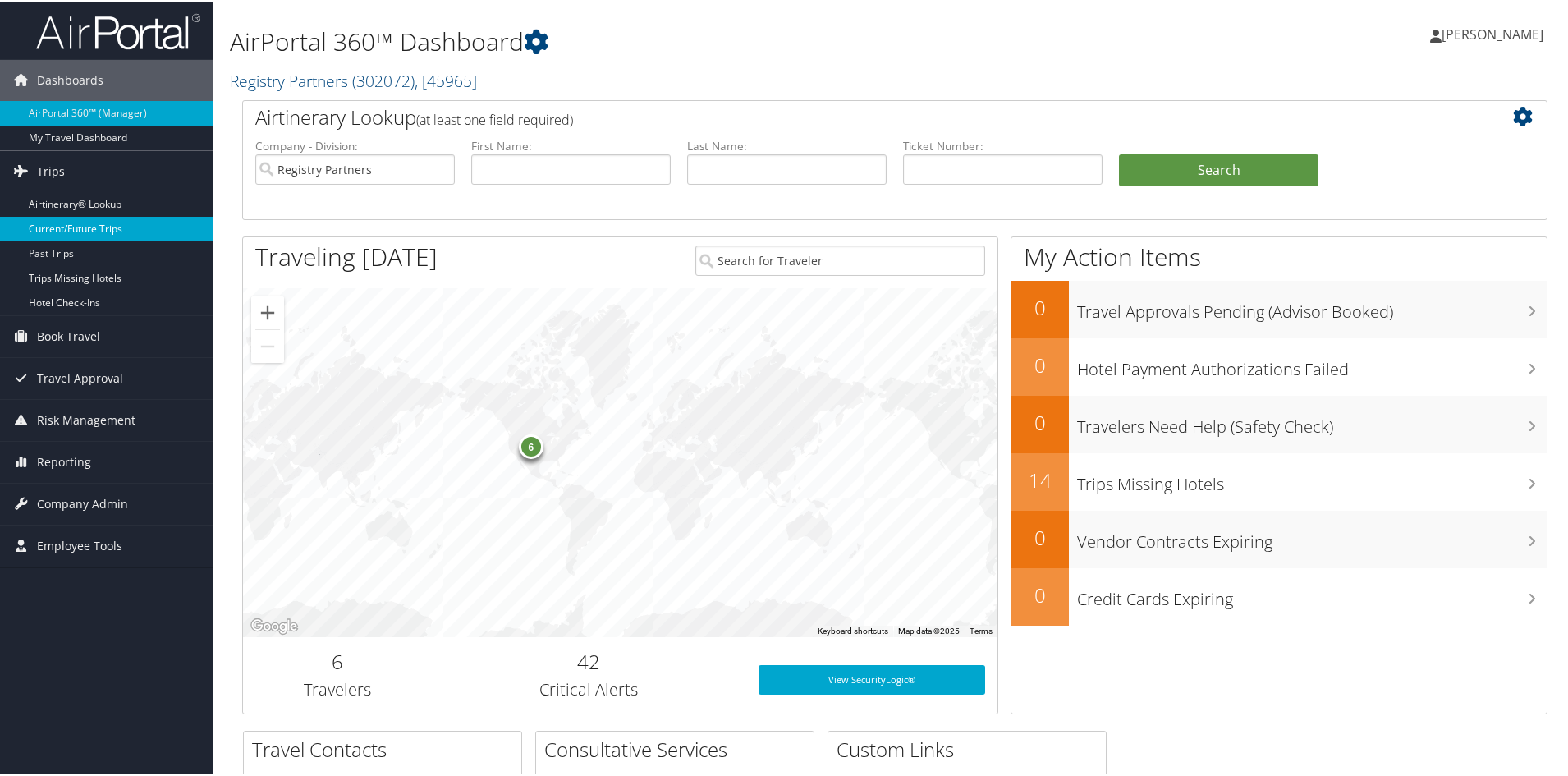
click at [67, 230] on link "Current/Future Trips" at bounding box center [106, 227] width 213 height 25
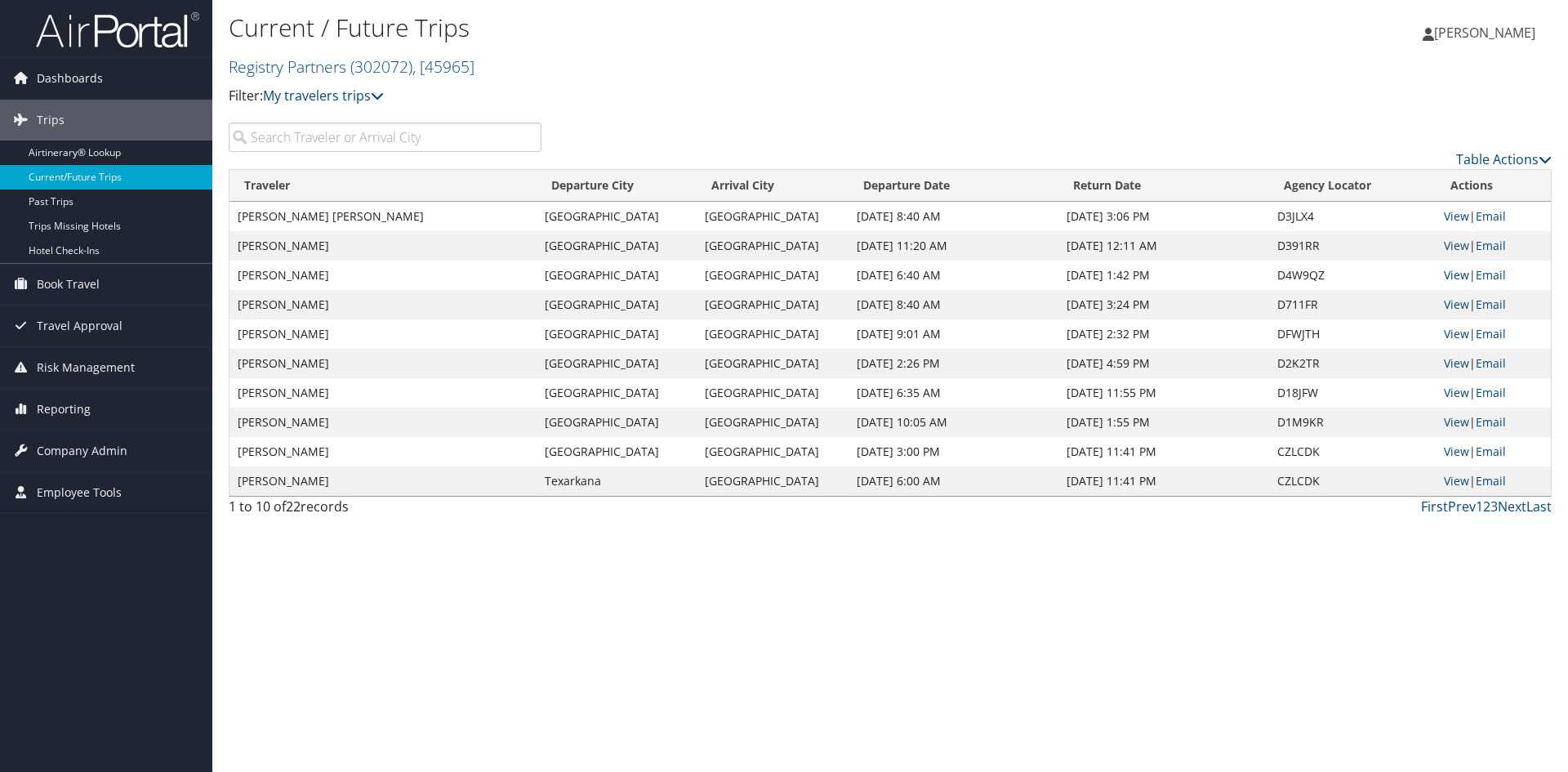
click at [1454, 283] on link "View" at bounding box center [1457, 274] width 26 height 16
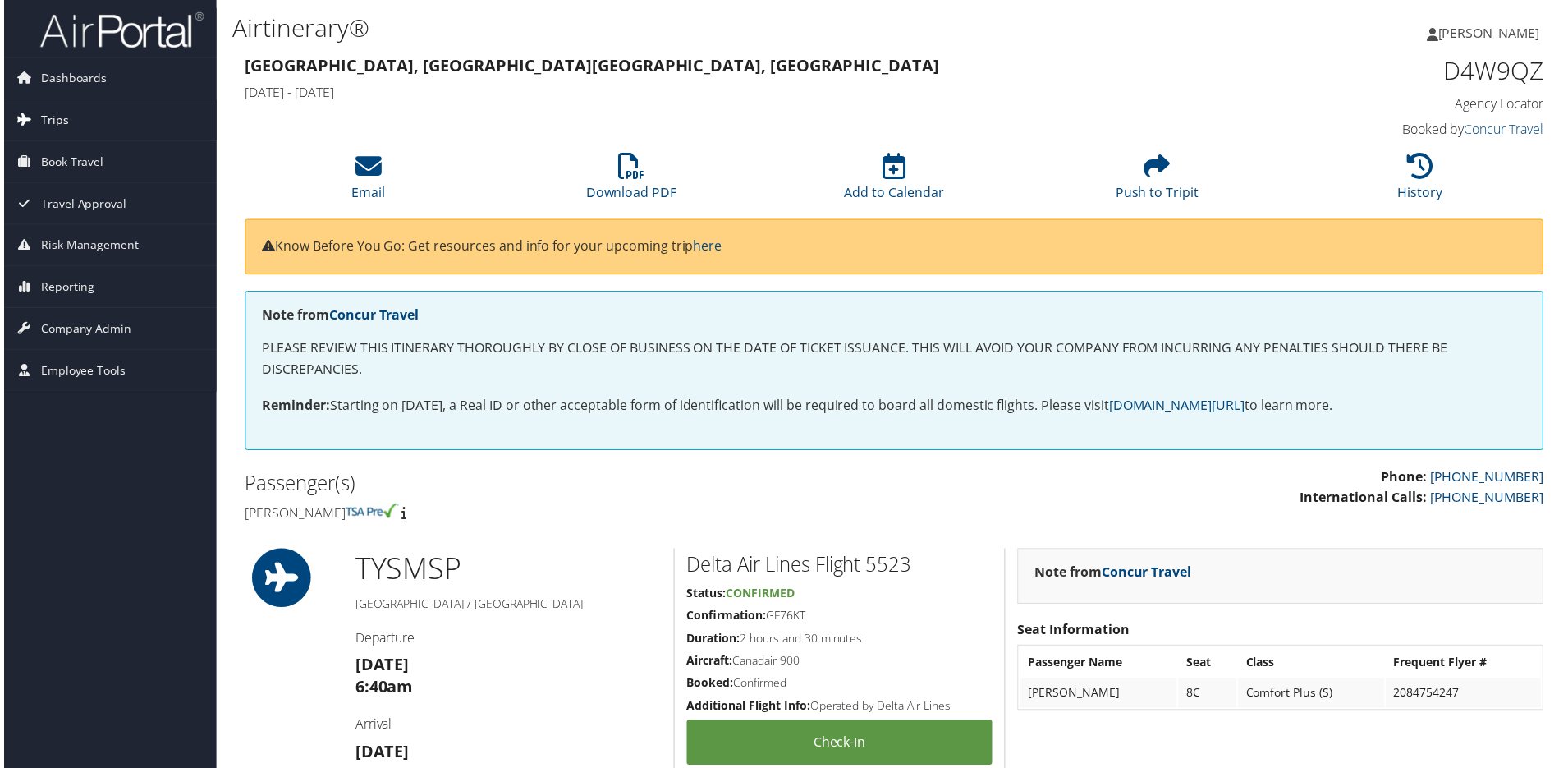
click at [33, 121] on link "Trips" at bounding box center [106, 121] width 213 height 41
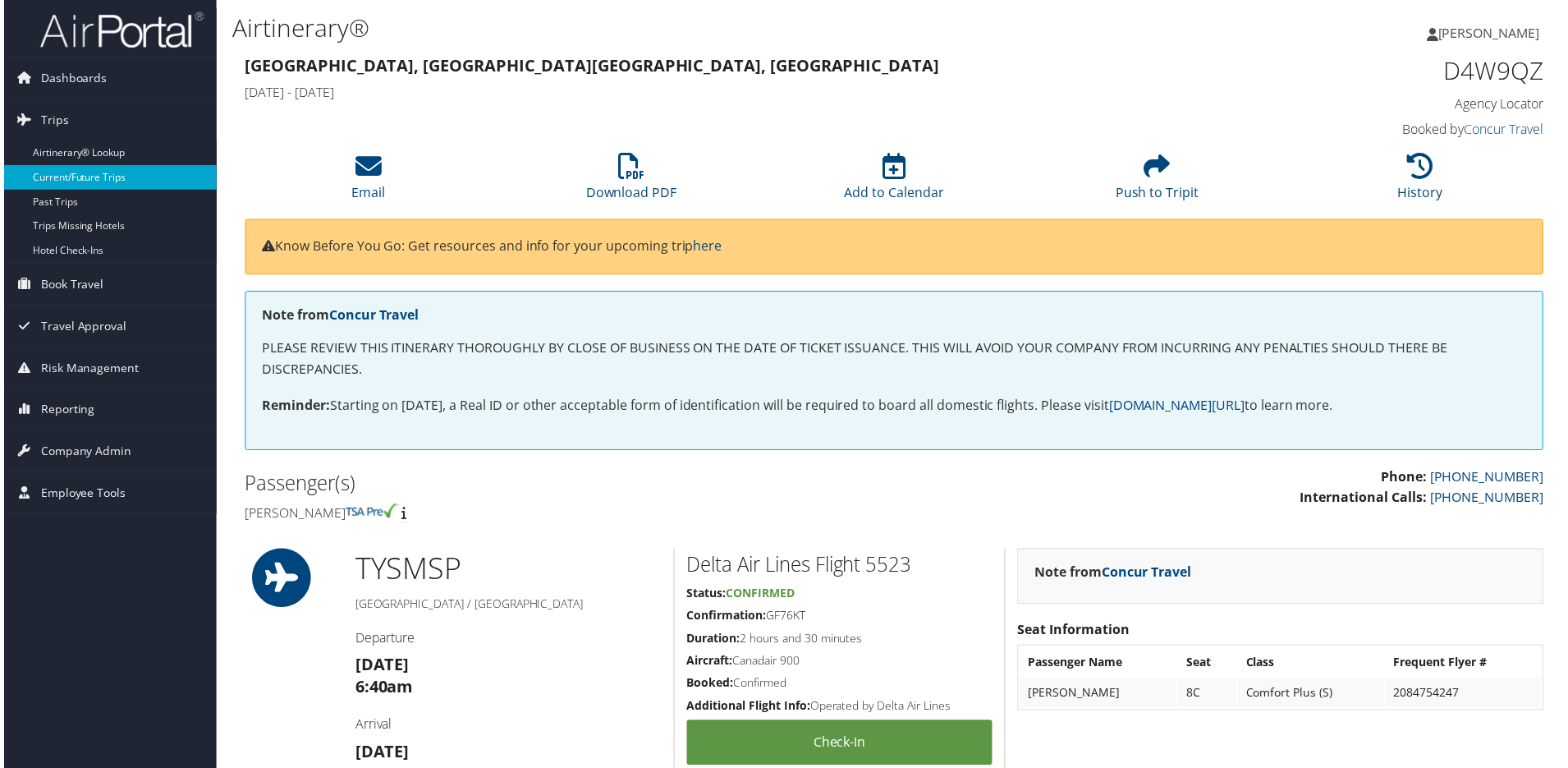
click at [61, 182] on link "Current/Future Trips" at bounding box center [106, 178] width 213 height 25
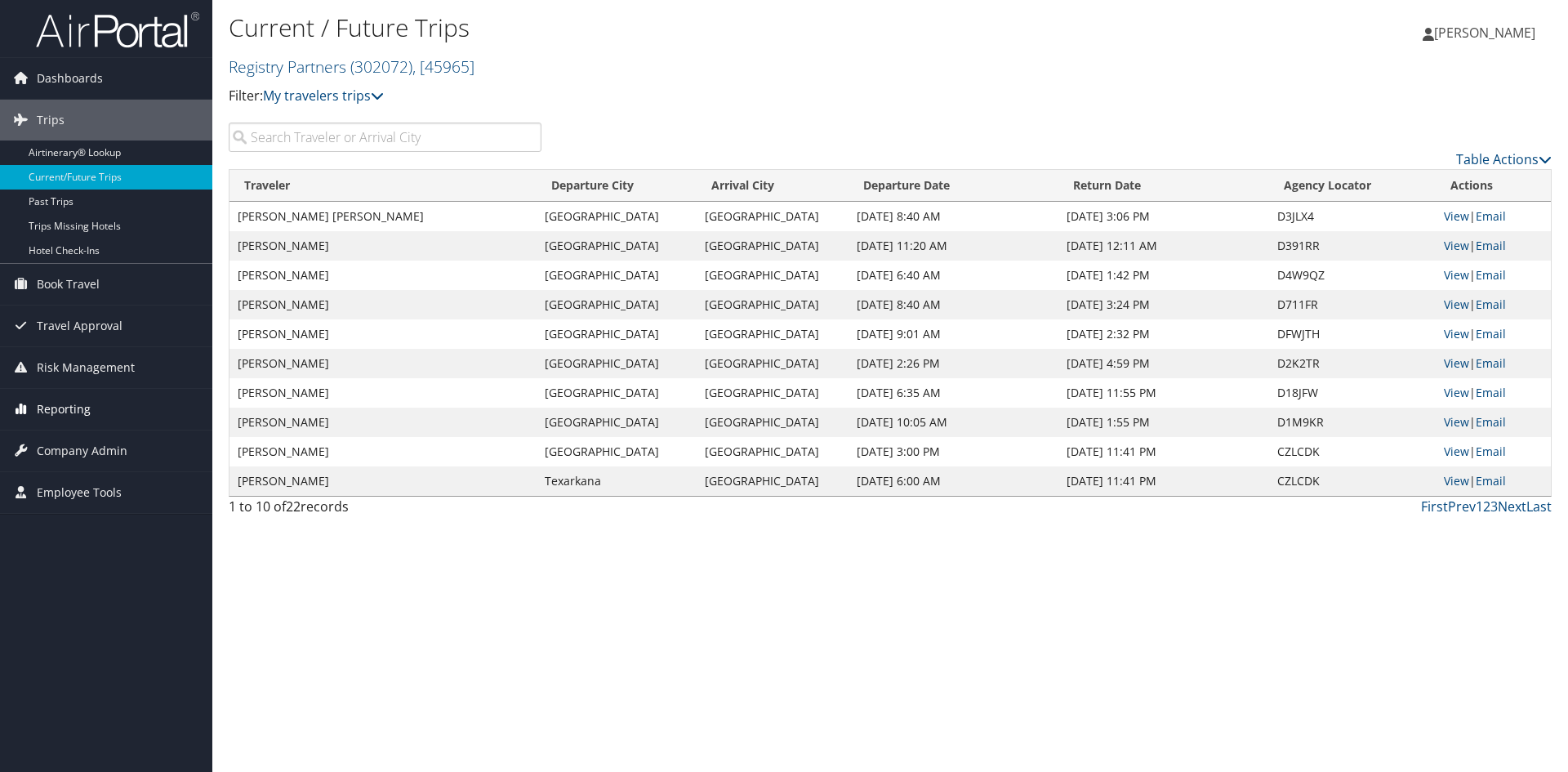
click at [44, 403] on span "Reporting" at bounding box center [63, 408] width 54 height 40
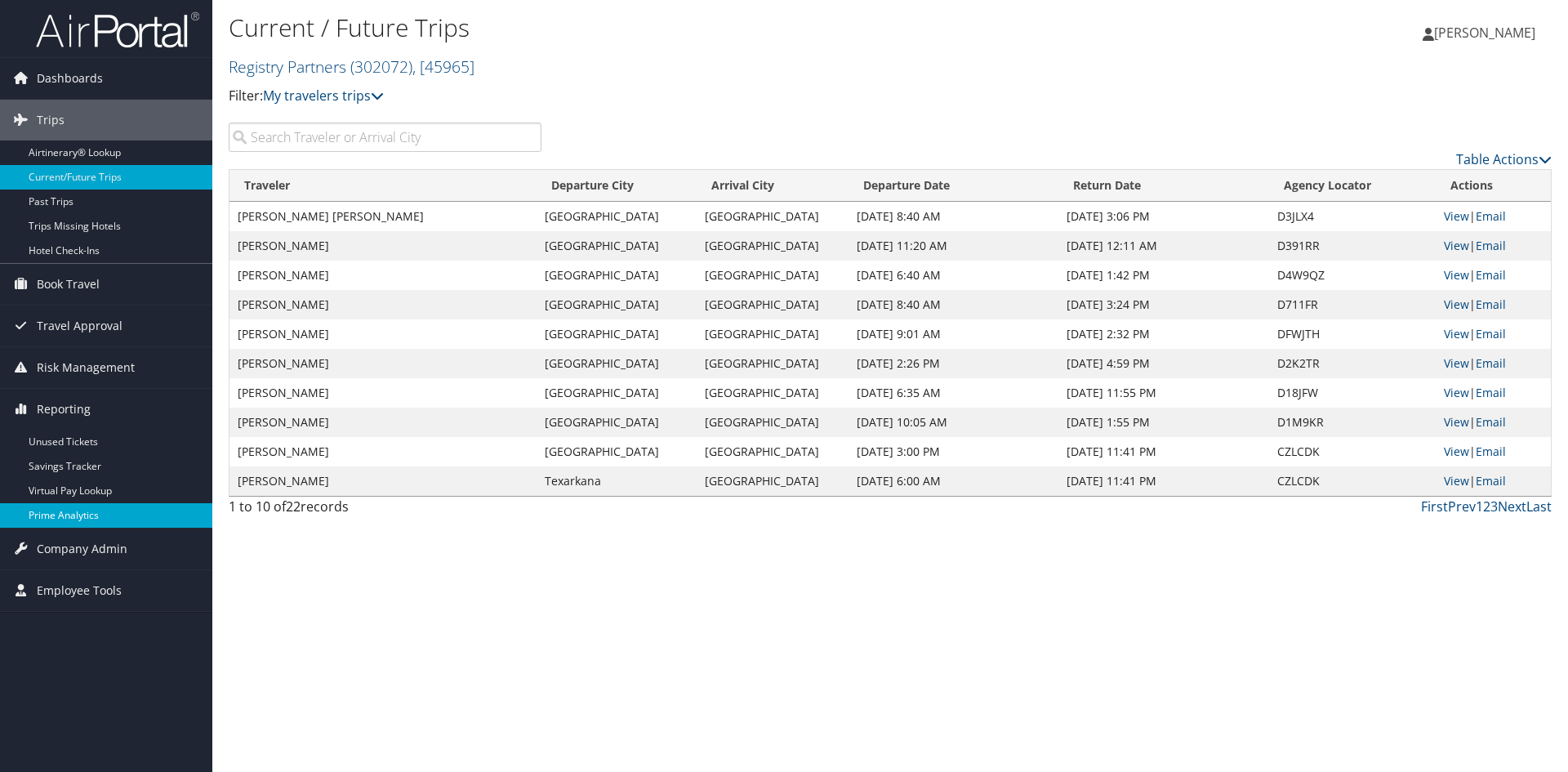
click at [62, 514] on link "Prime Analytics" at bounding box center [106, 515] width 212 height 25
click at [1506, 168] on link "Table Actions" at bounding box center [1504, 160] width 95 height 18
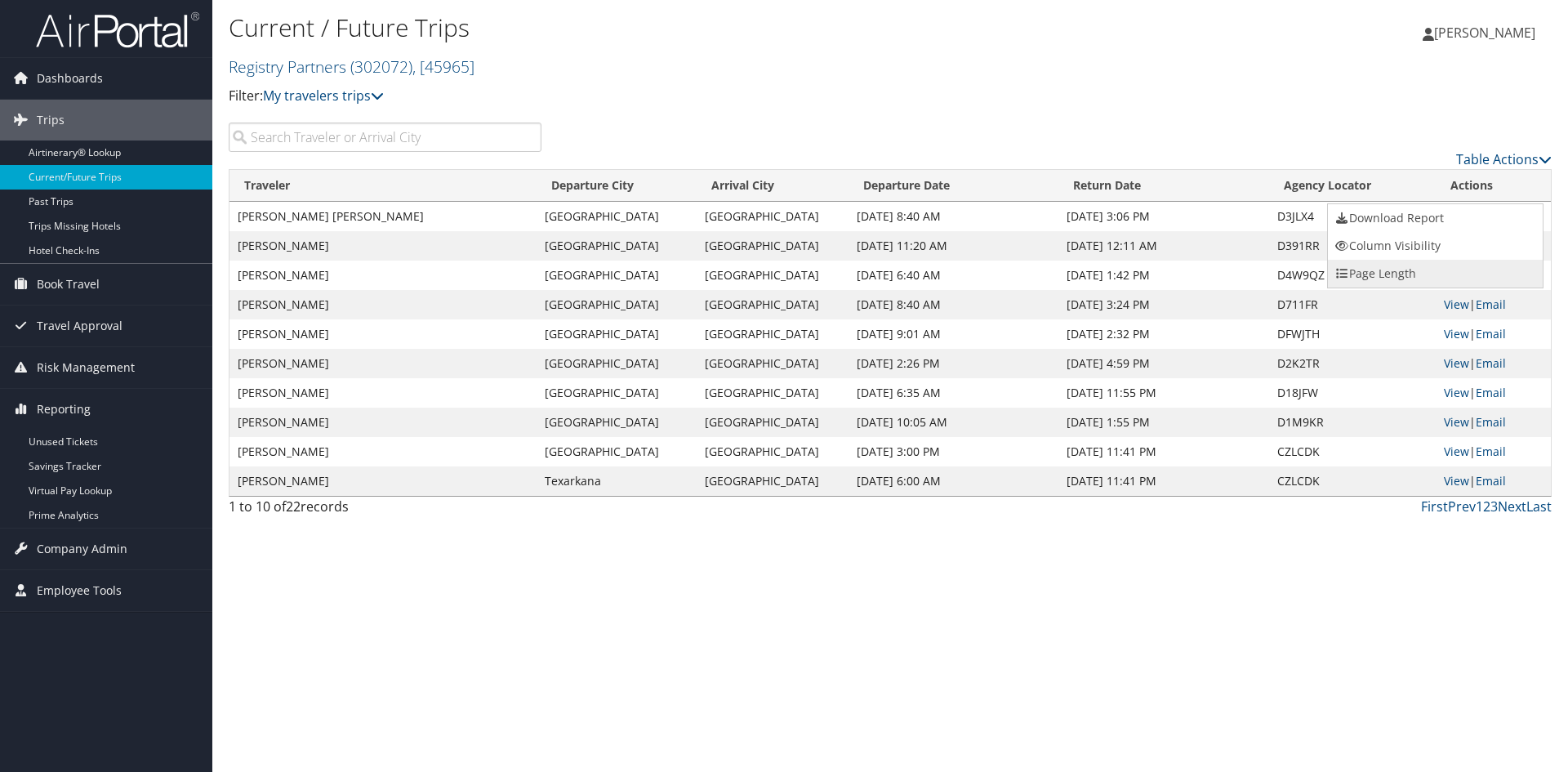
click at [1364, 287] on link "Page Length" at bounding box center [1435, 274] width 215 height 28
click at [1349, 289] on link "50" at bounding box center [1435, 275] width 215 height 28
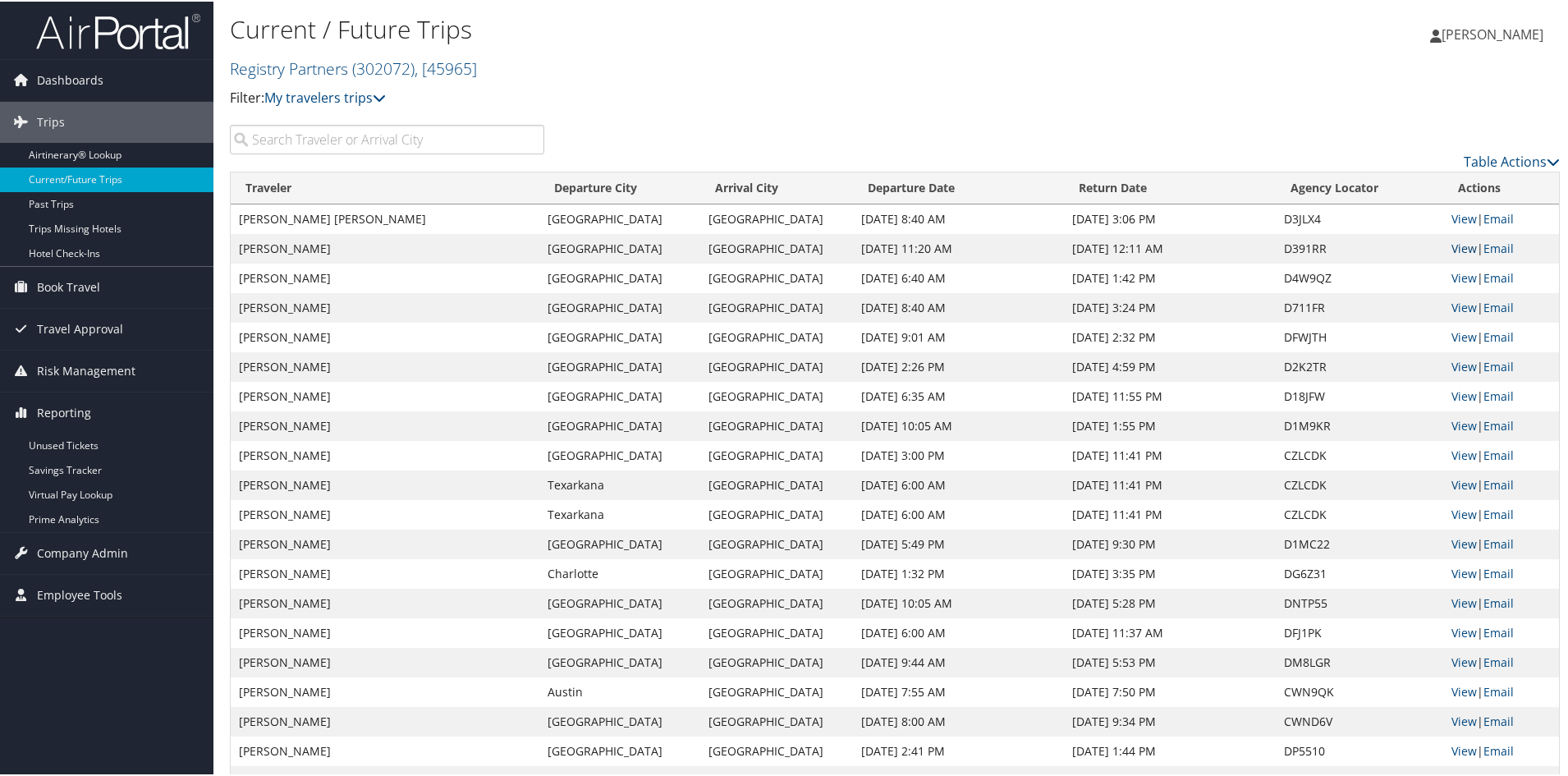
click at [1452, 255] on link "View" at bounding box center [1465, 246] width 26 height 16
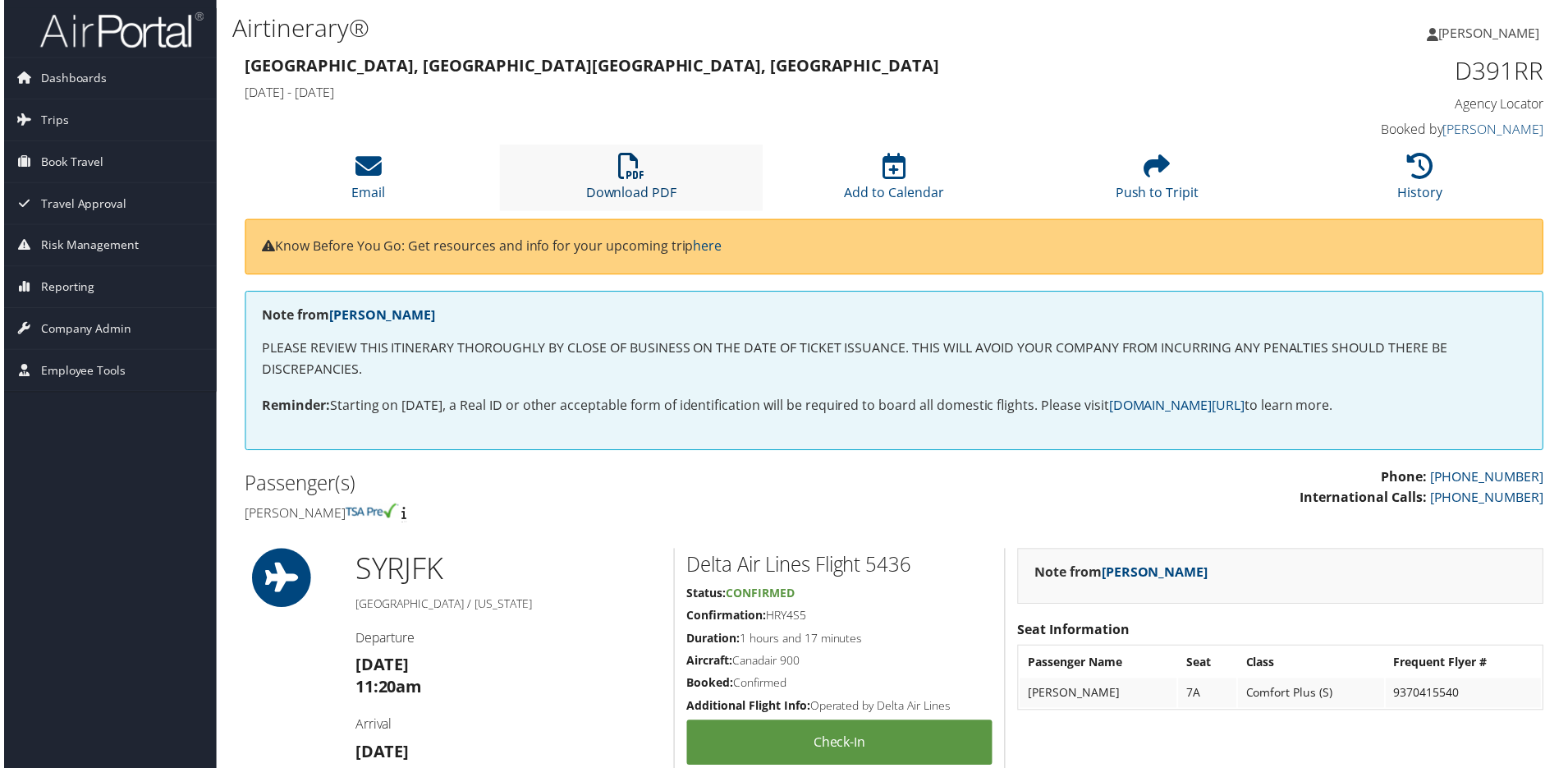
click at [617, 180] on icon at bounding box center [630, 166] width 26 height 26
